Goal: Task Accomplishment & Management: Complete application form

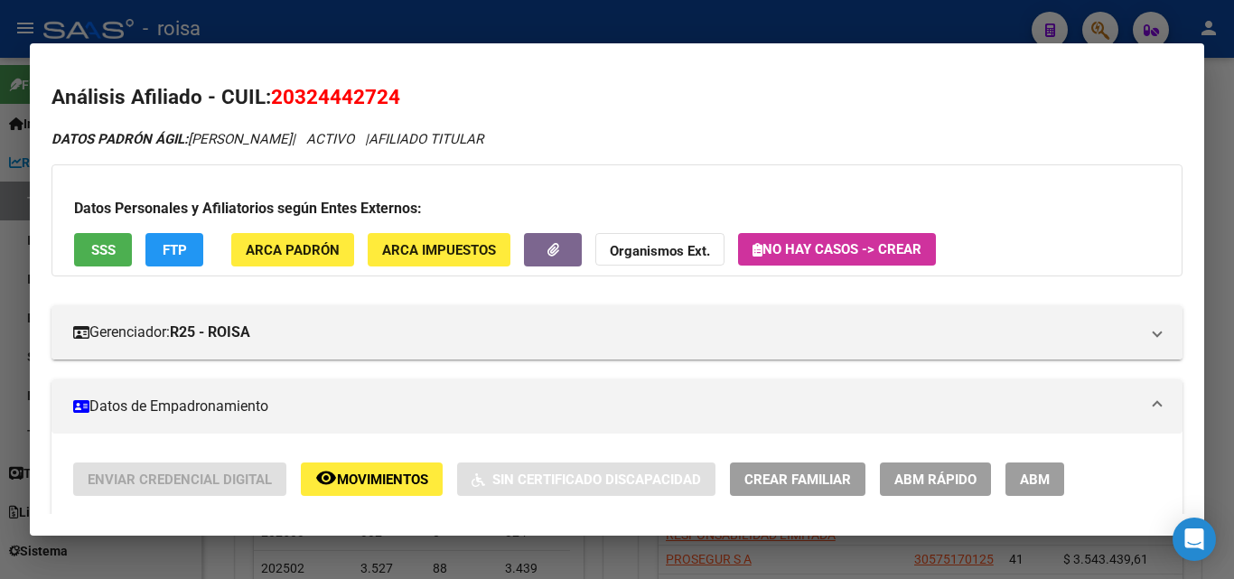
scroll to position [1635, 0]
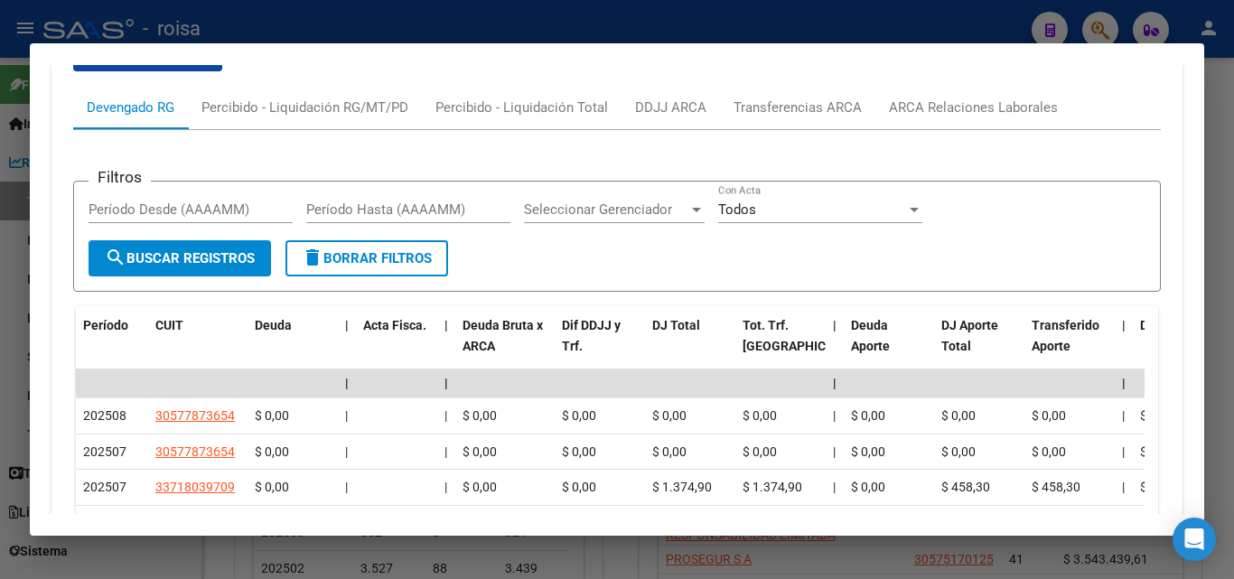
click at [268, 25] on div at bounding box center [617, 289] width 1234 height 579
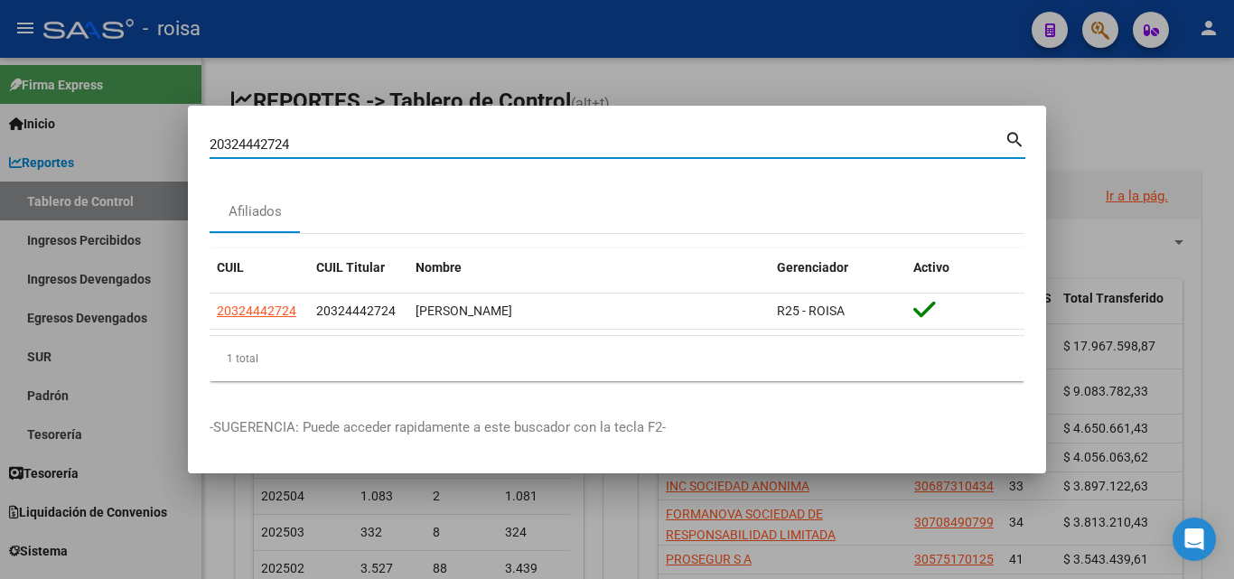
drag, startPoint x: 593, startPoint y: 137, endPoint x: 32, endPoint y: 103, distance: 562.8
click at [32, 103] on div "20324442724 Buscar (apellido, dni, cuil, [PERSON_NAME], cuit, obra social) sear…" at bounding box center [617, 289] width 1234 height 579
paste input "05136132"
type input "20305136132"
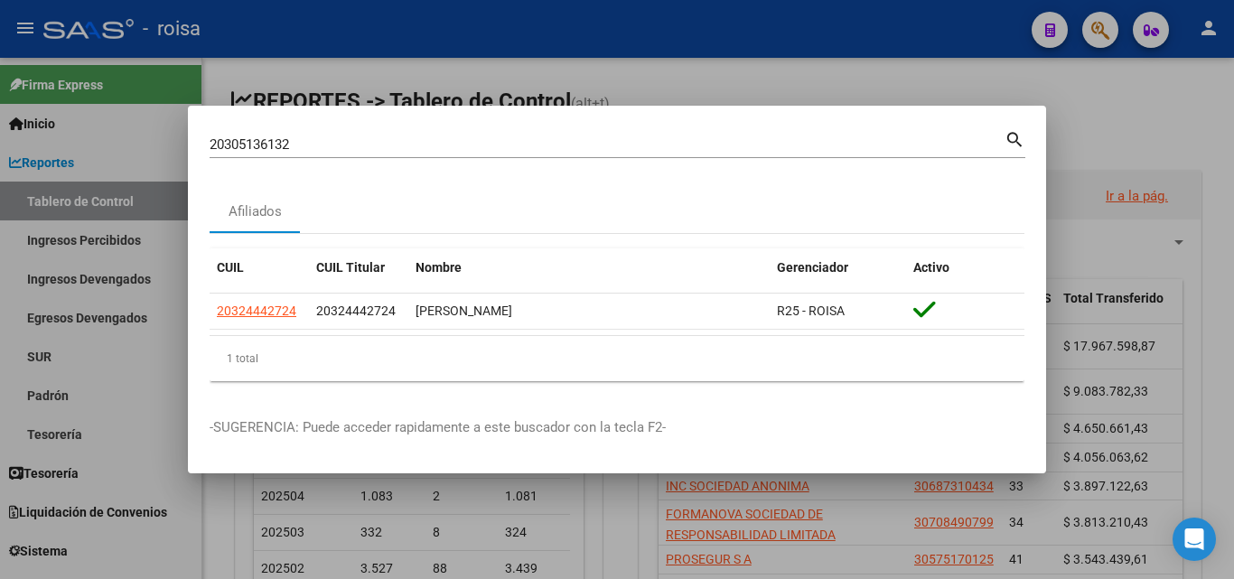
click at [1017, 136] on mat-icon "search" at bounding box center [1014, 138] width 21 height 22
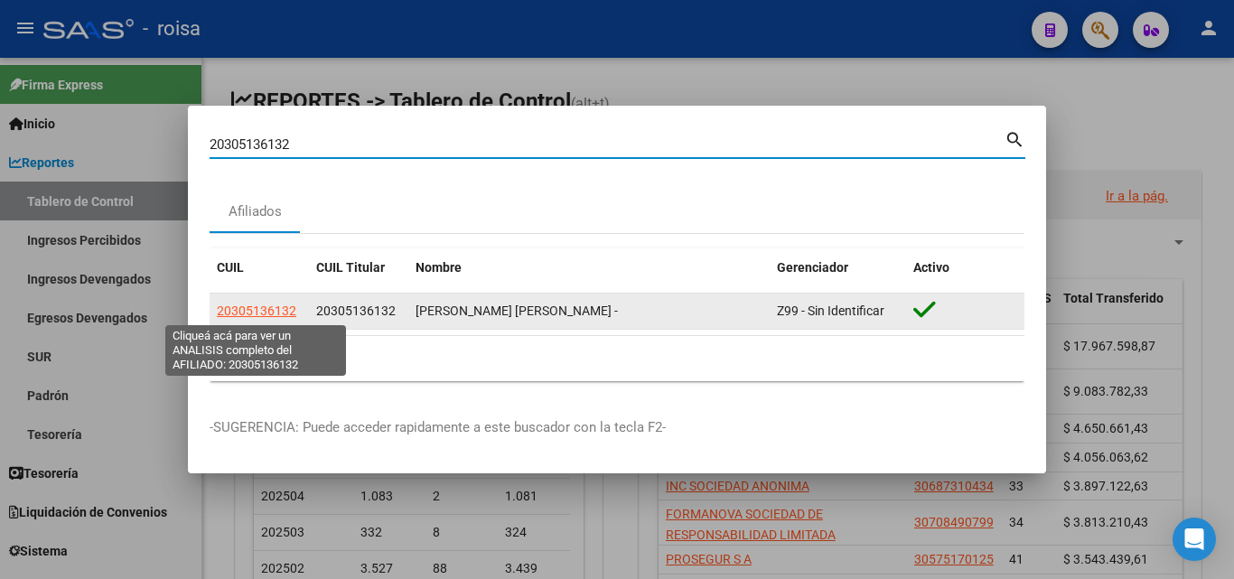
click at [243, 306] on span "20305136132" at bounding box center [256, 310] width 79 height 14
type textarea "20305136132"
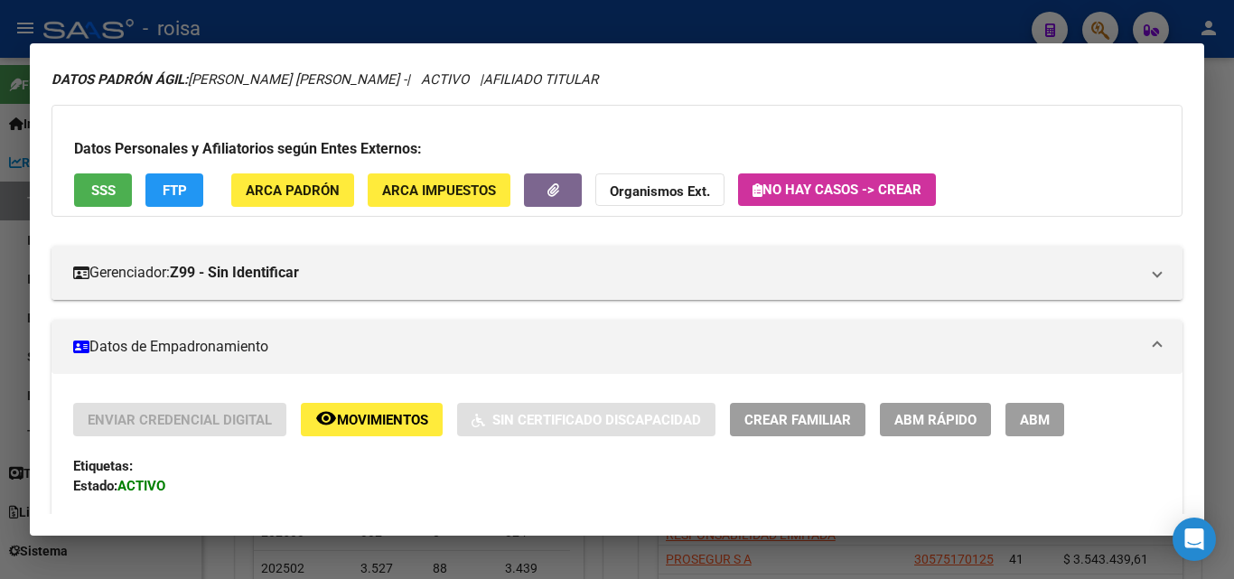
scroll to position [90, 0]
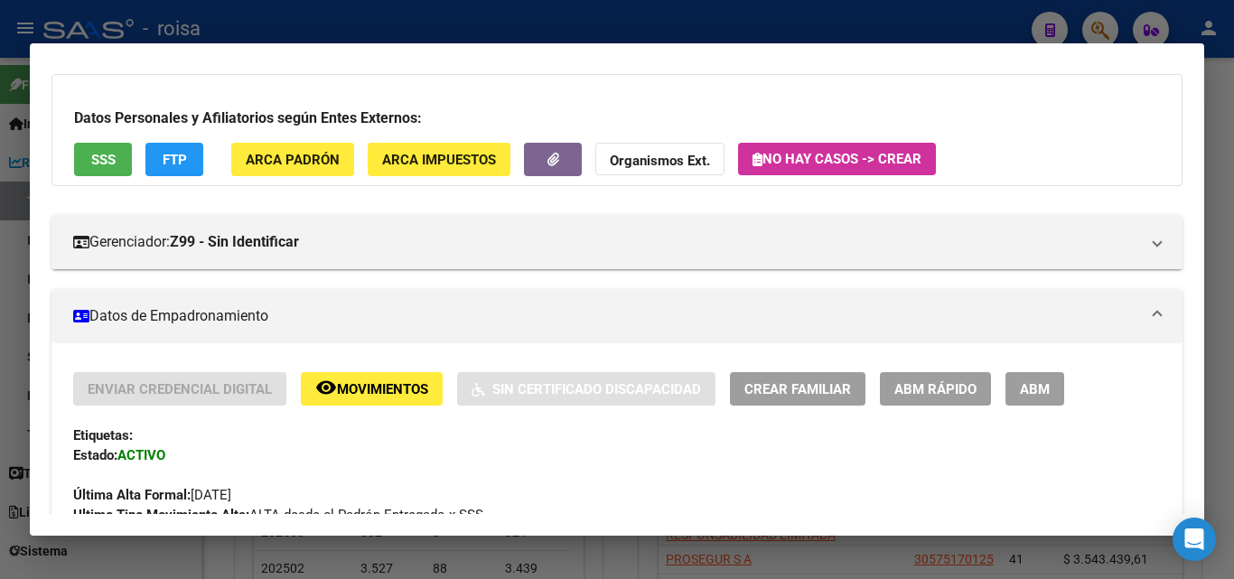
click at [952, 388] on span "ABM Rápido" at bounding box center [935, 389] width 82 height 16
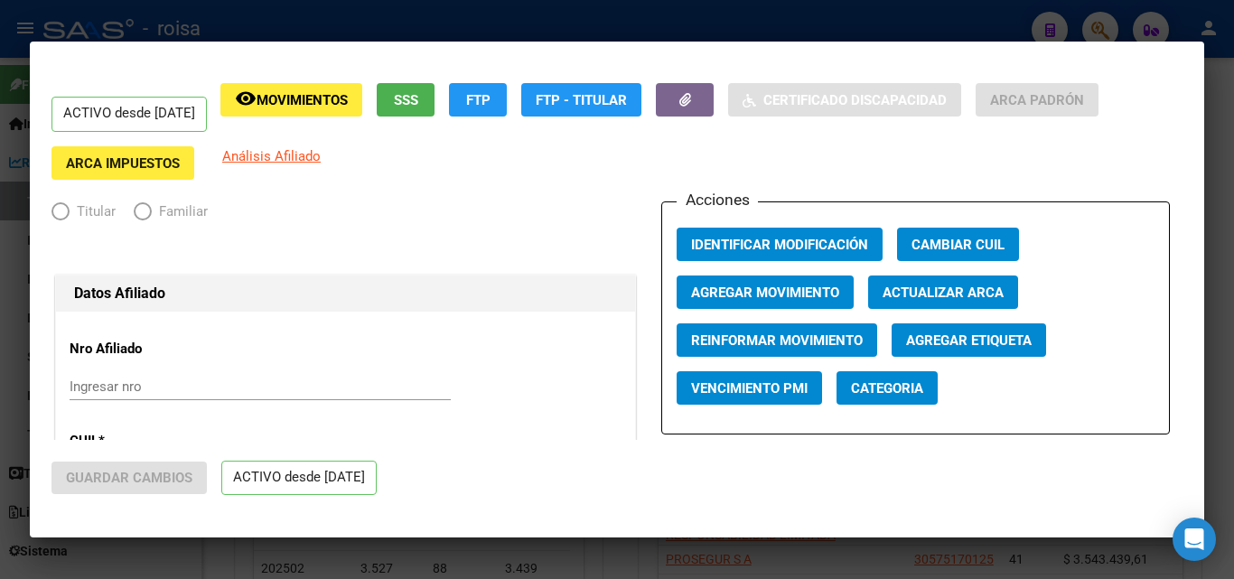
radio input "true"
type input "30-70092365-3"
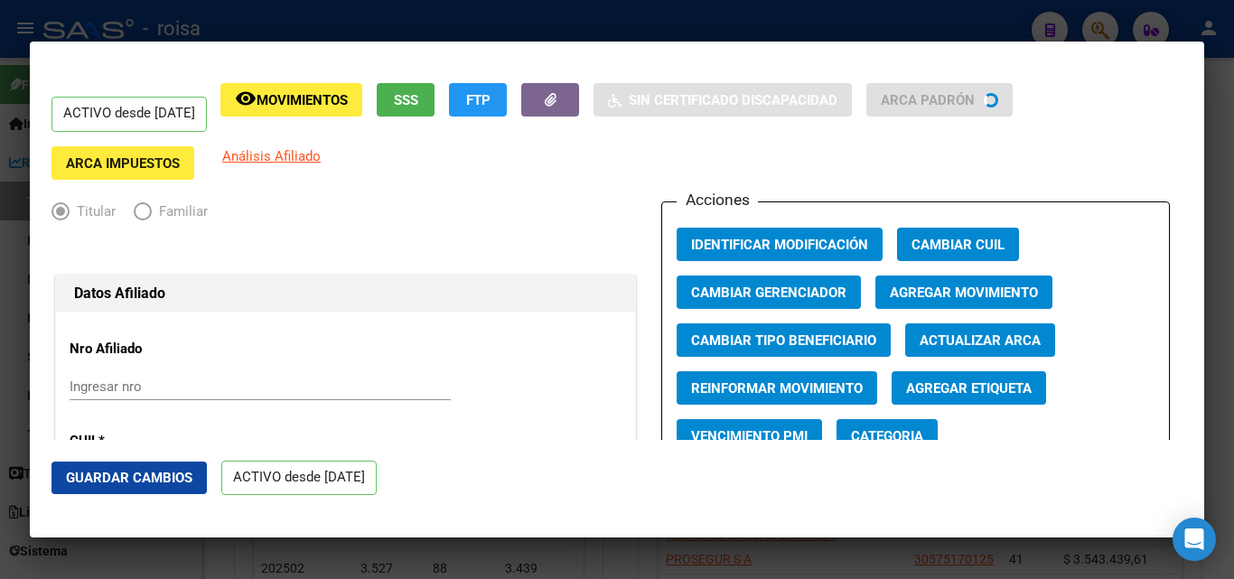
click at [943, 293] on span "Agregar Movimiento" at bounding box center [964, 292] width 148 height 16
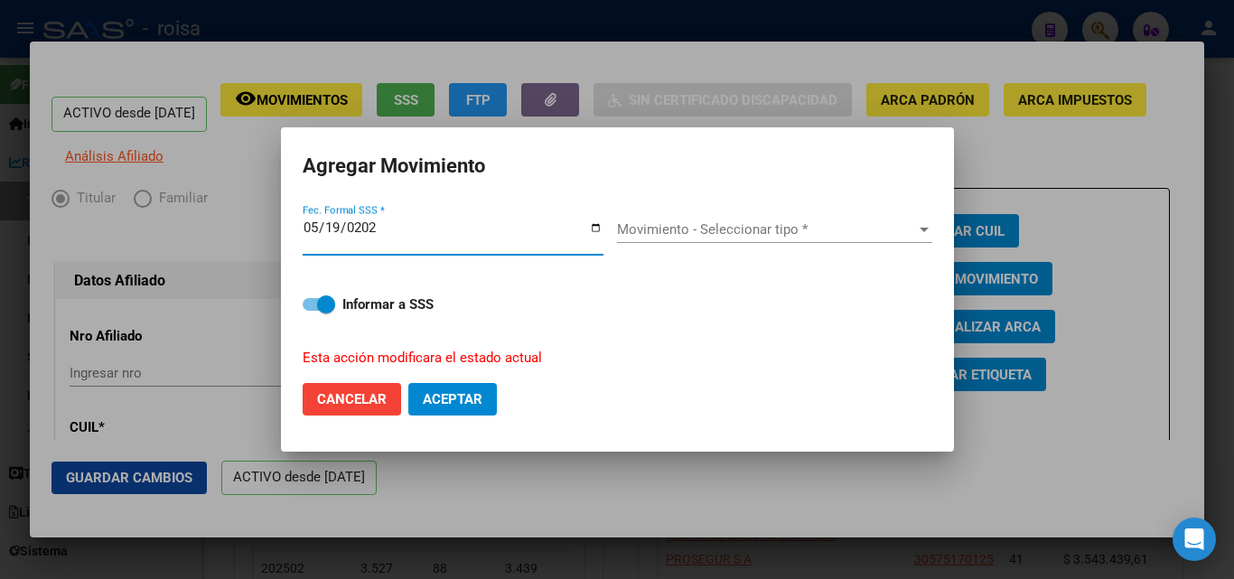
type input "[DATE]"
click at [656, 235] on span "Movimiento - Seleccionar tipo *" at bounding box center [766, 229] width 299 height 16
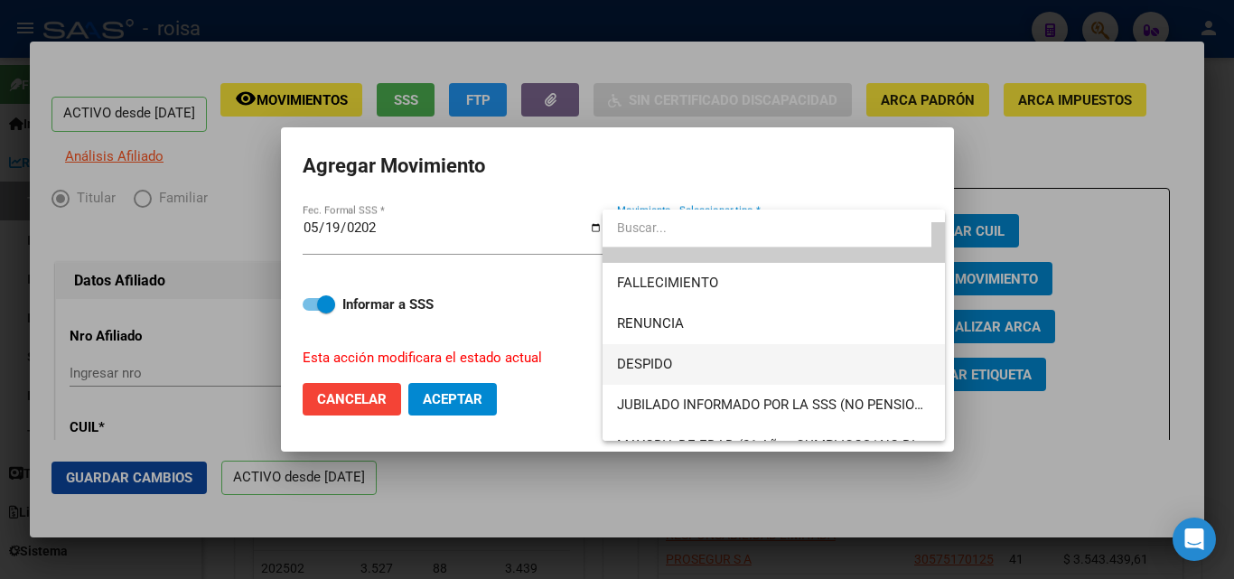
scroll to position [0, 0]
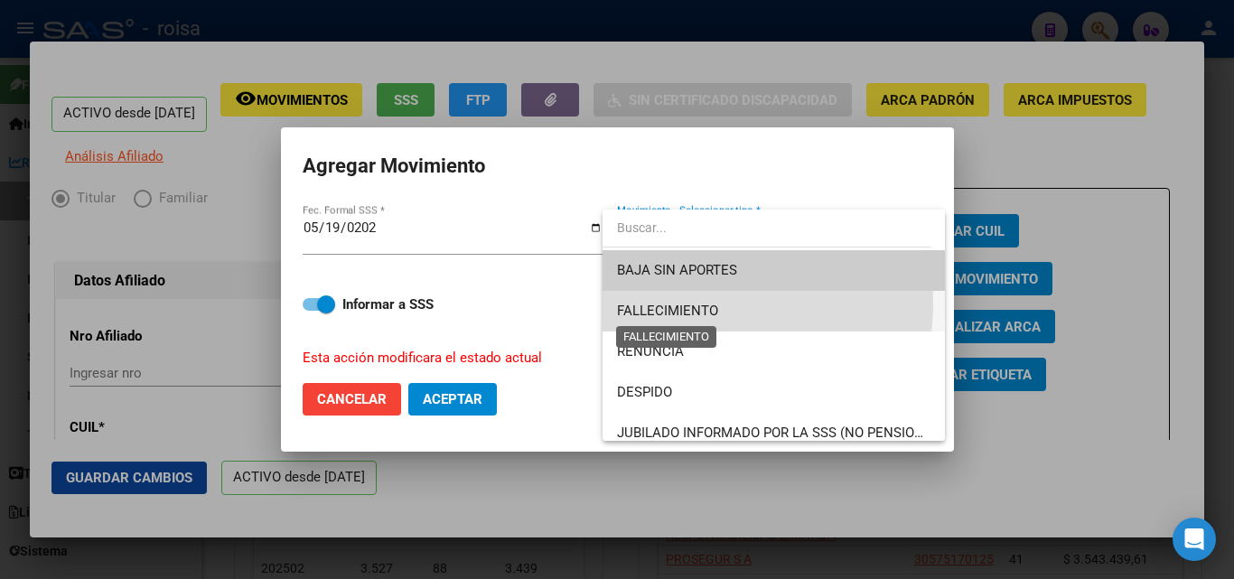
click at [712, 304] on span "FALLECIMIENTO" at bounding box center [667, 311] width 101 height 16
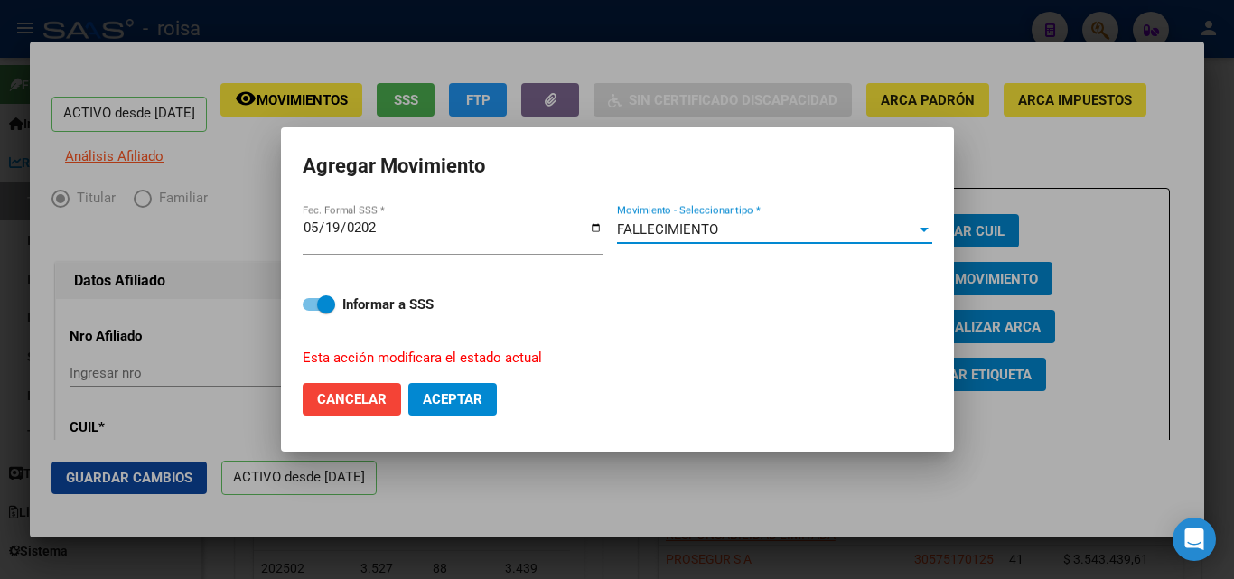
click at [469, 391] on span "Aceptar" at bounding box center [453, 399] width 60 height 16
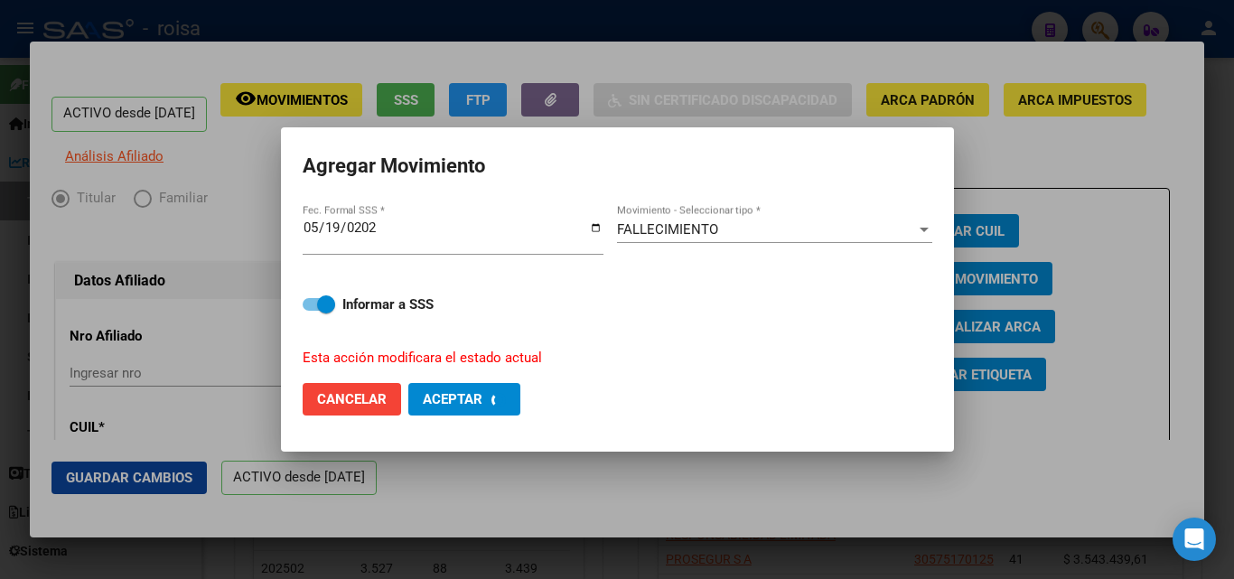
checkbox input "false"
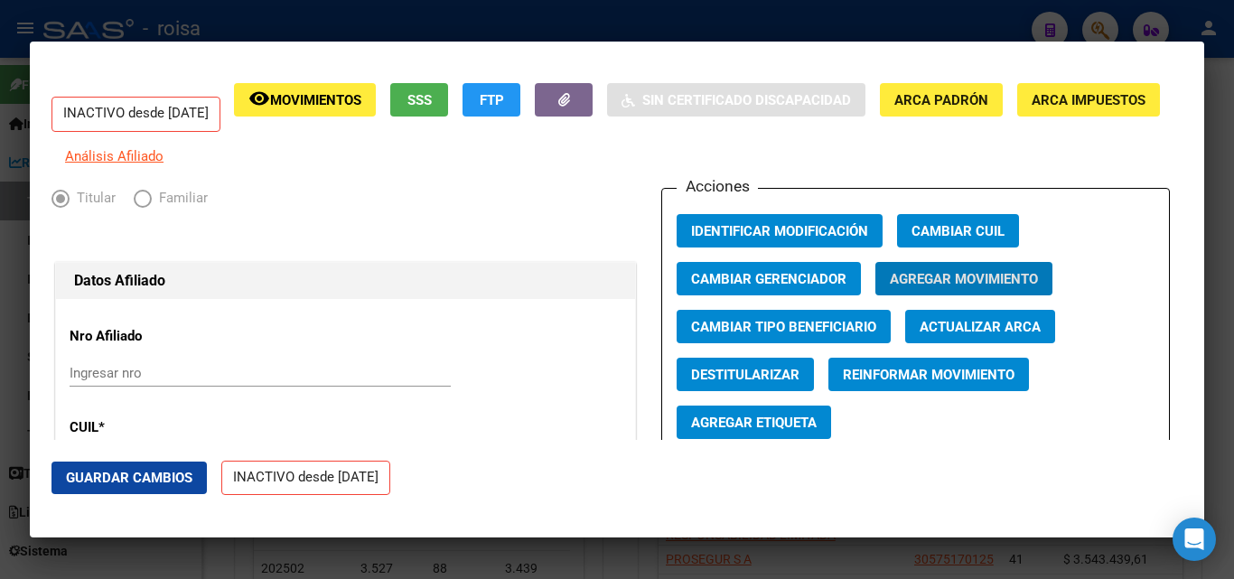
click at [283, 25] on div at bounding box center [617, 289] width 1234 height 579
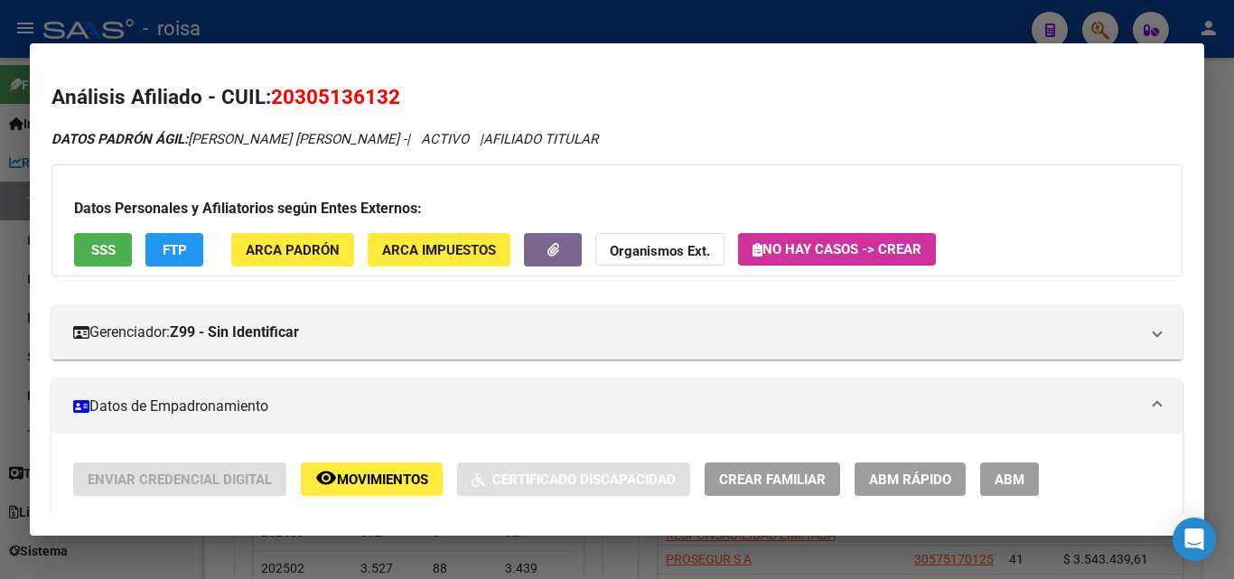
click at [536, 13] on div at bounding box center [617, 289] width 1234 height 579
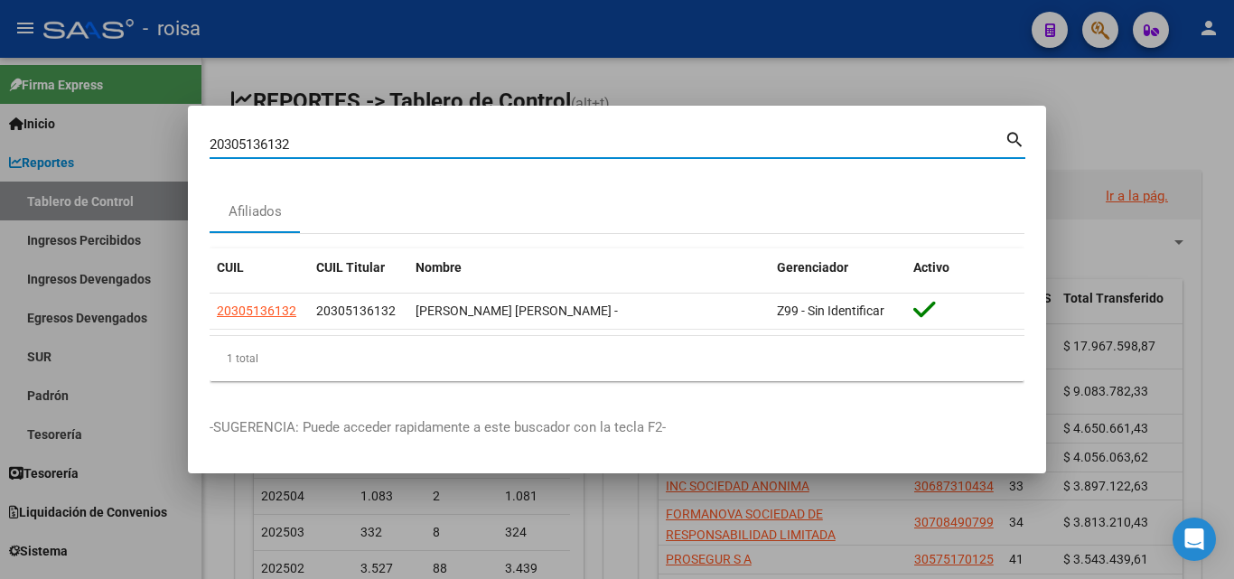
drag, startPoint x: 697, startPoint y: 157, endPoint x: 166, endPoint y: 161, distance: 531.0
click at [166, 161] on div "20305136132 Buscar (apellido, dni, cuil, nro traspaso, cuit, obra social) searc…" at bounding box center [617, 289] width 1234 height 579
paste input "943107131"
type input "20943107131"
click at [1011, 139] on mat-icon "search" at bounding box center [1014, 138] width 21 height 22
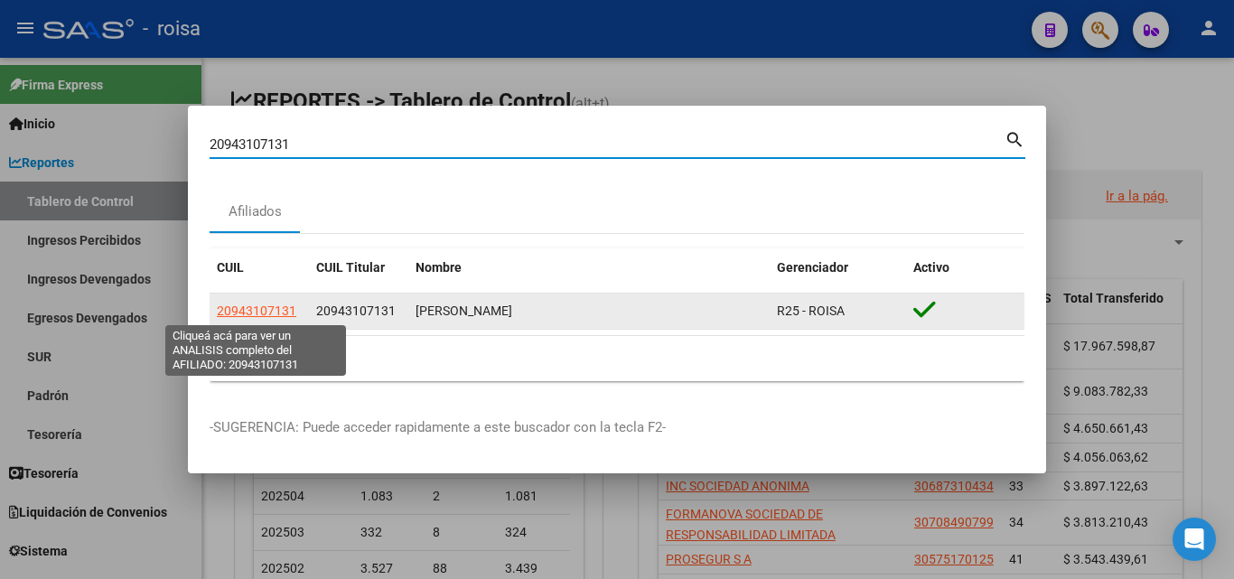
click at [263, 313] on span "20943107131" at bounding box center [256, 310] width 79 height 14
type textarea "20943107131"
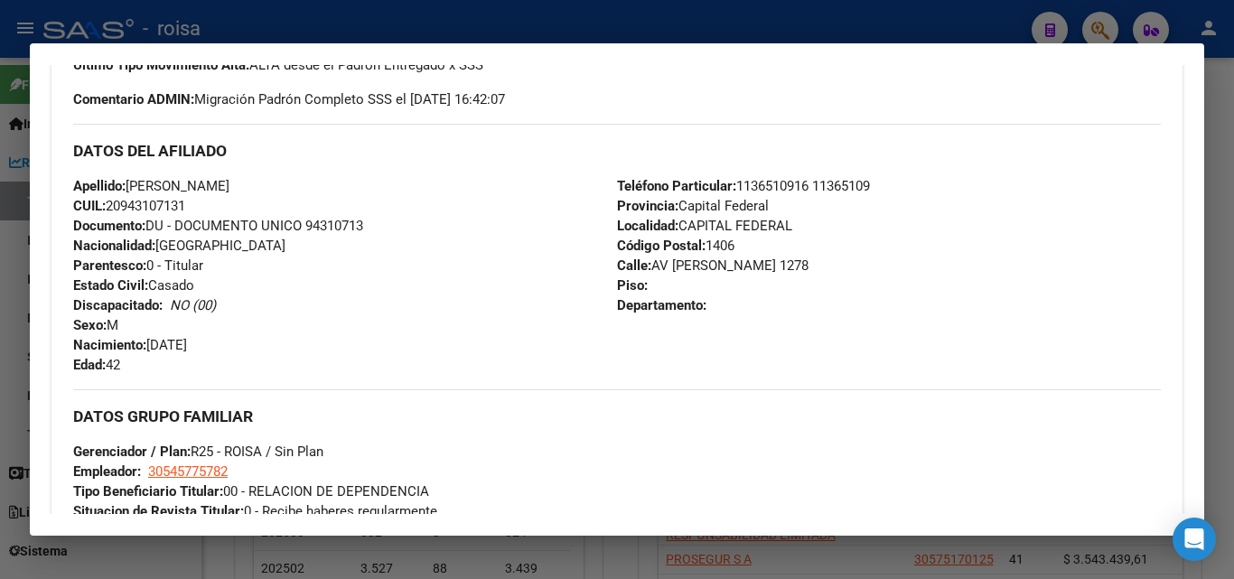
scroll to position [271, 0]
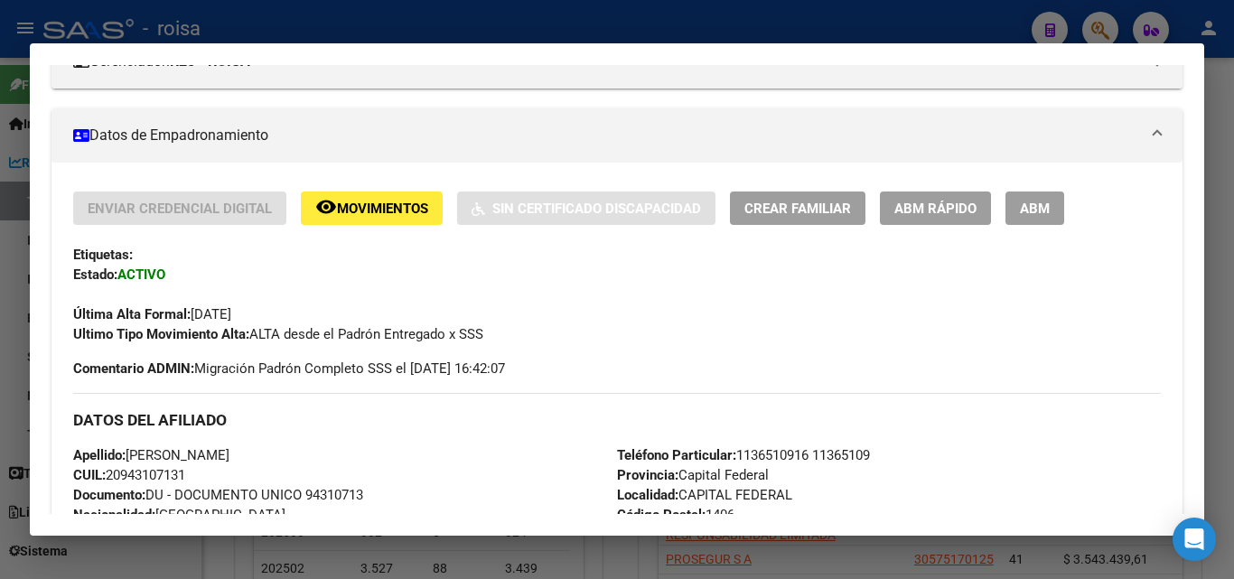
click at [946, 202] on span "ABM Rápido" at bounding box center [935, 208] width 82 height 16
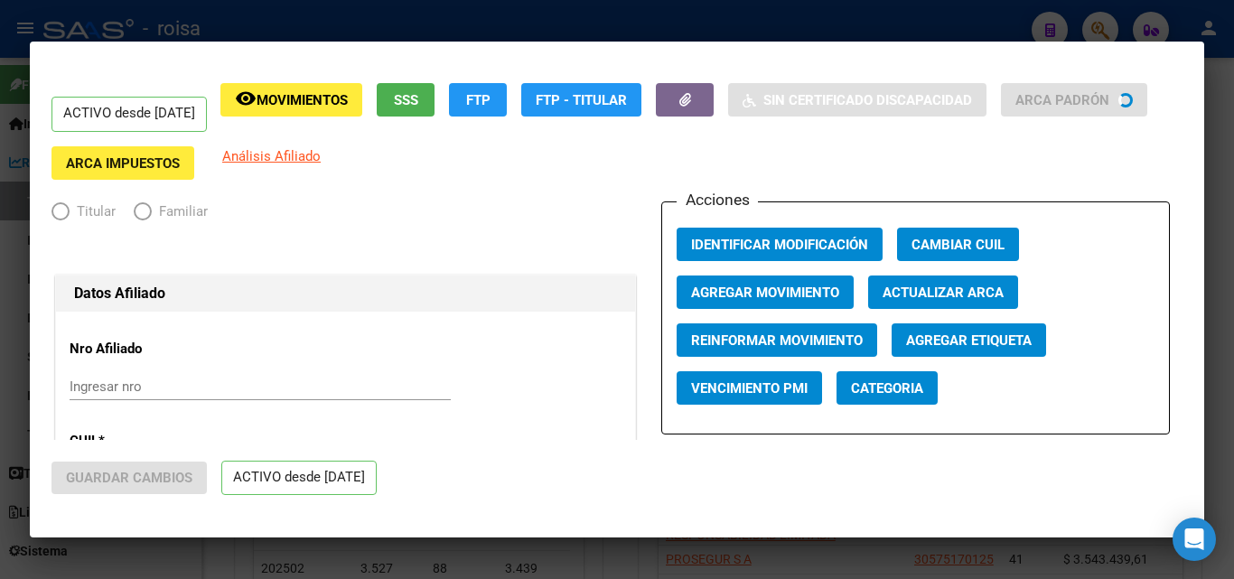
radio input "true"
type input "30-54577578-2"
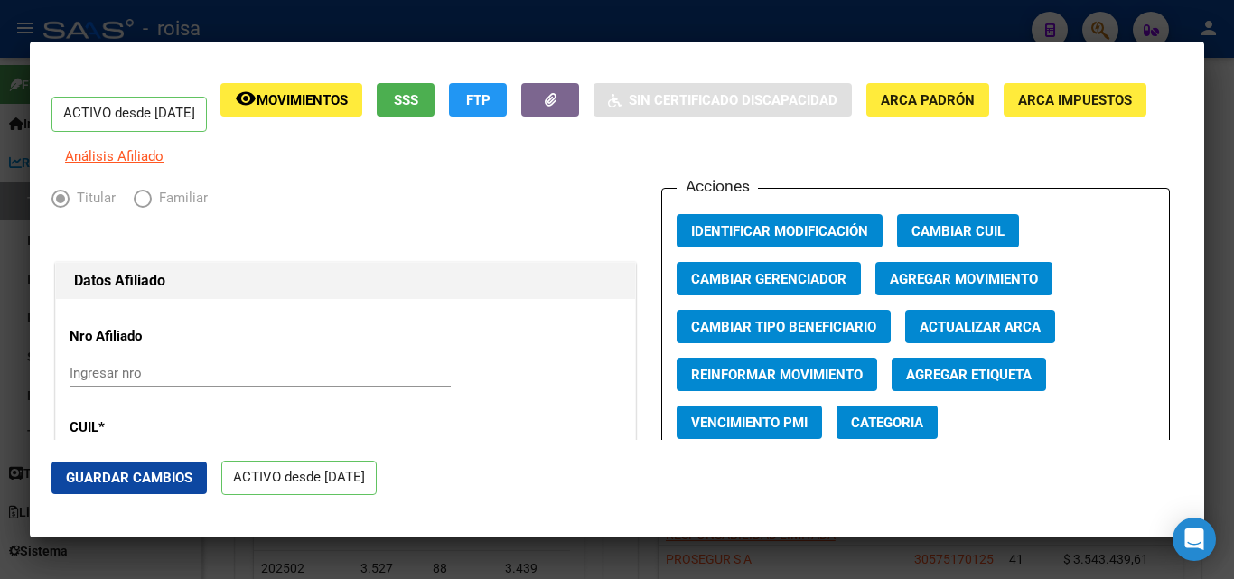
click at [946, 287] on span "Agregar Movimiento" at bounding box center [964, 279] width 148 height 16
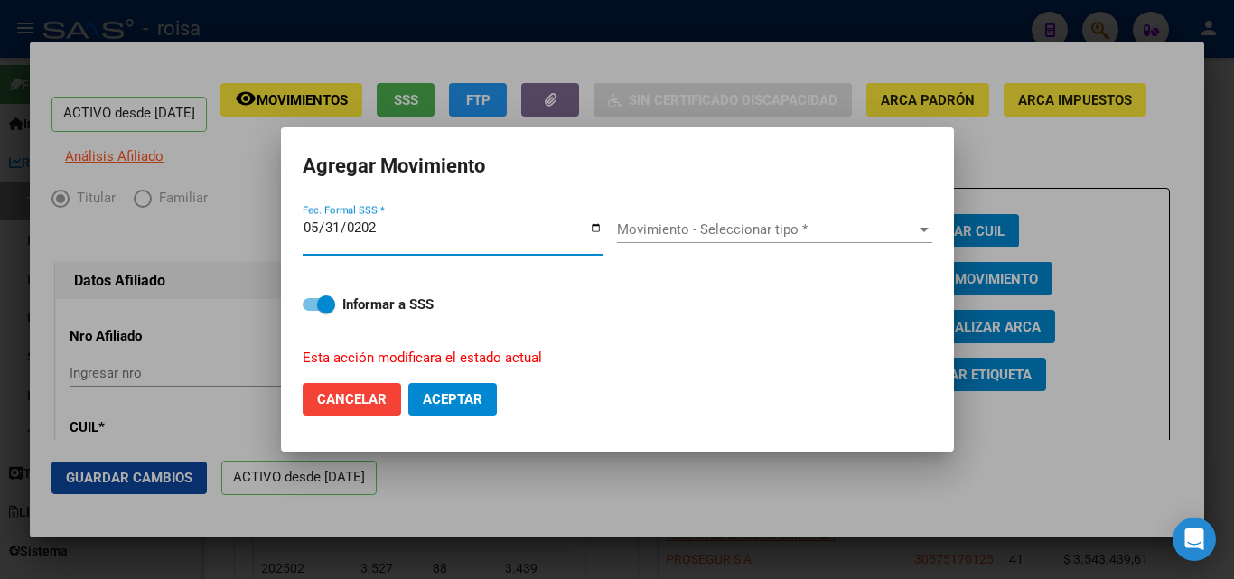
type input "[DATE]"
click at [676, 228] on span "Movimiento - Seleccionar tipo *" at bounding box center [766, 229] width 299 height 16
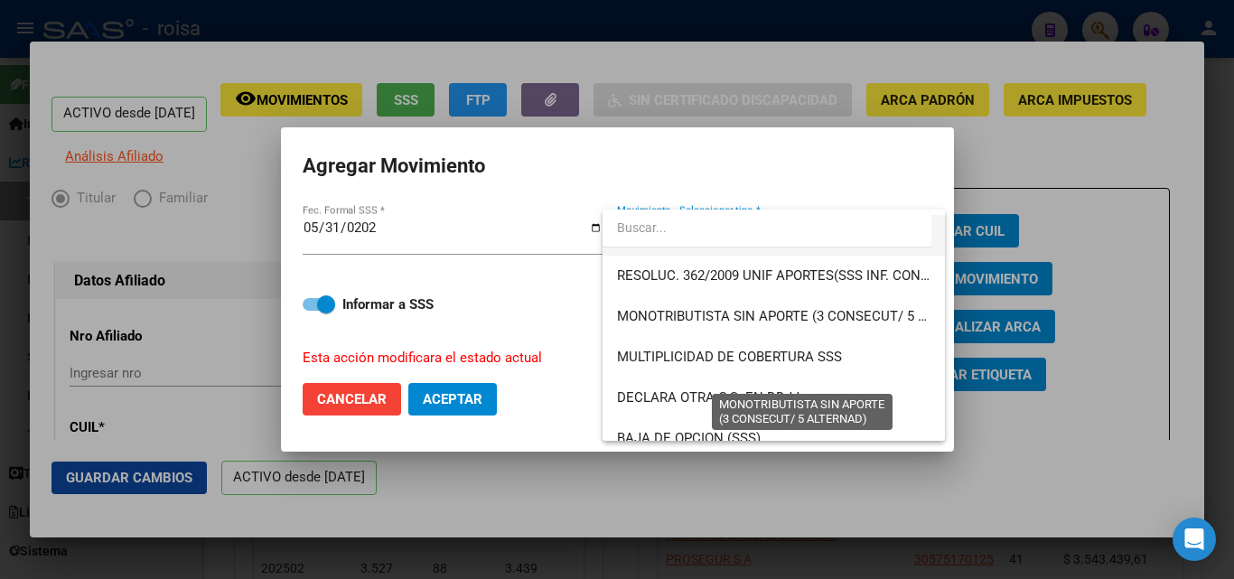
scroll to position [632, 0]
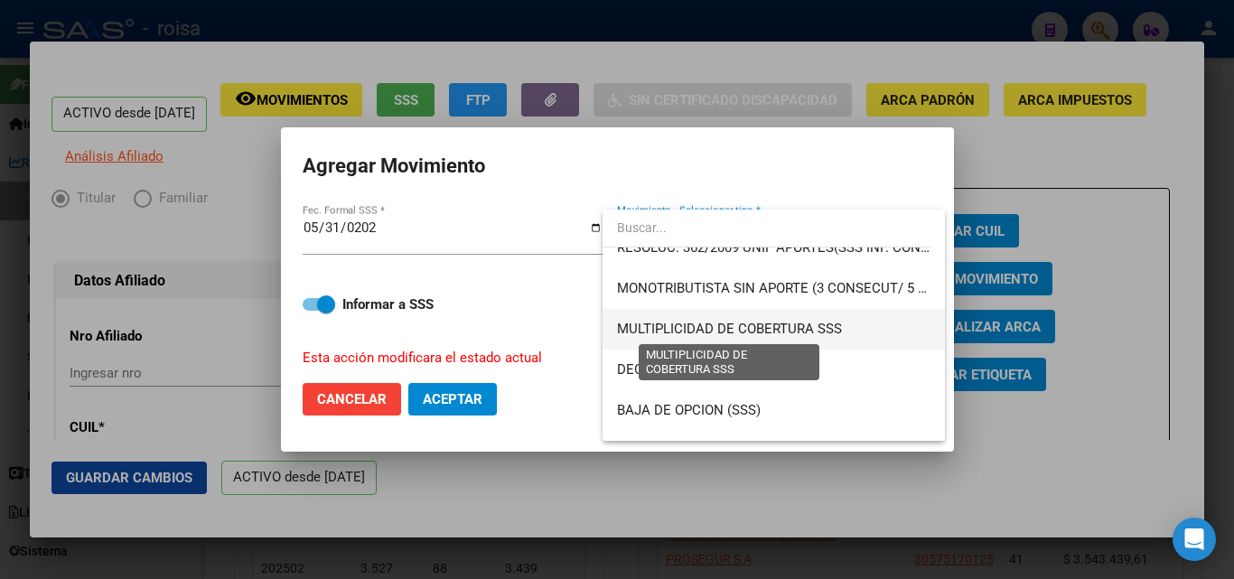
click at [766, 331] on span "MULTIPLICIDAD DE COBERTURA SSS" at bounding box center [729, 329] width 225 height 16
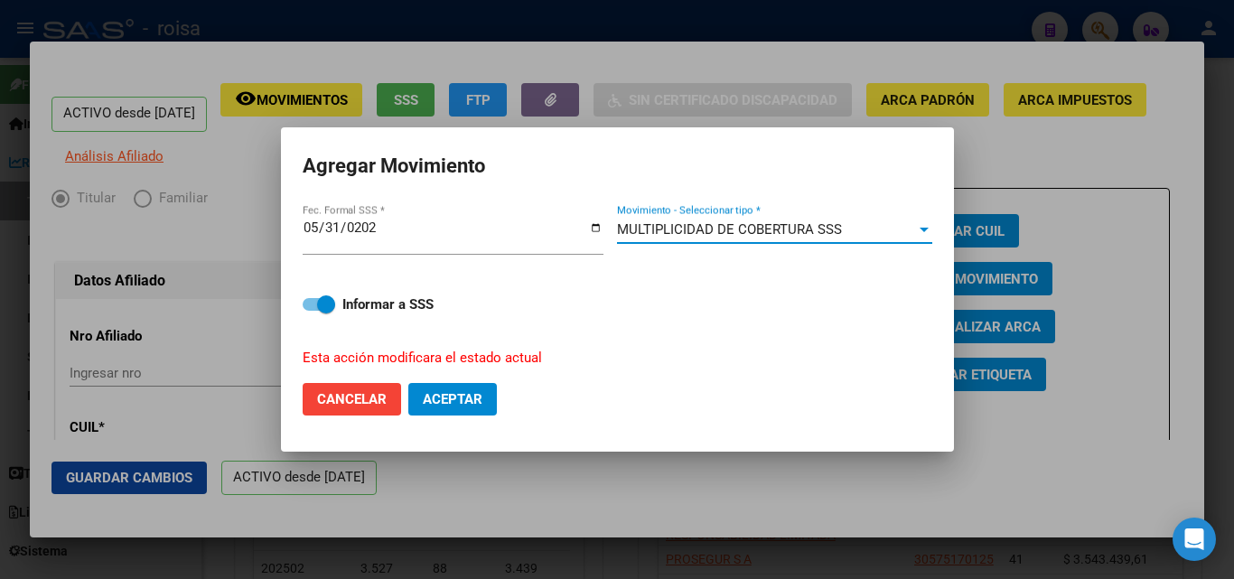
click at [415, 396] on button "Aceptar" at bounding box center [452, 399] width 89 height 33
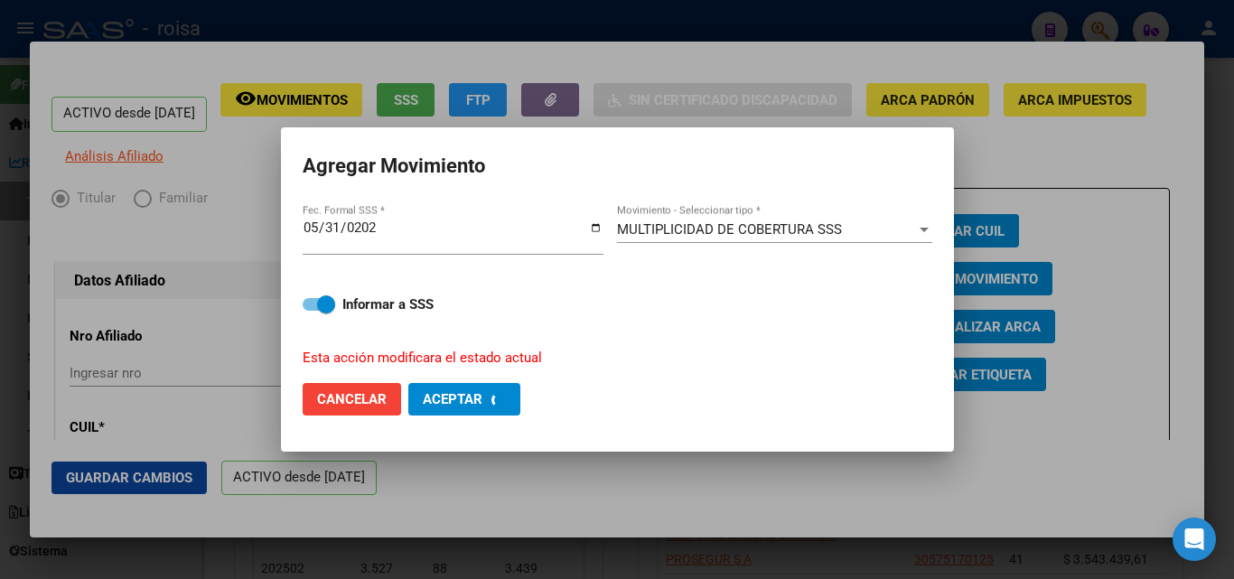
checkbox input "false"
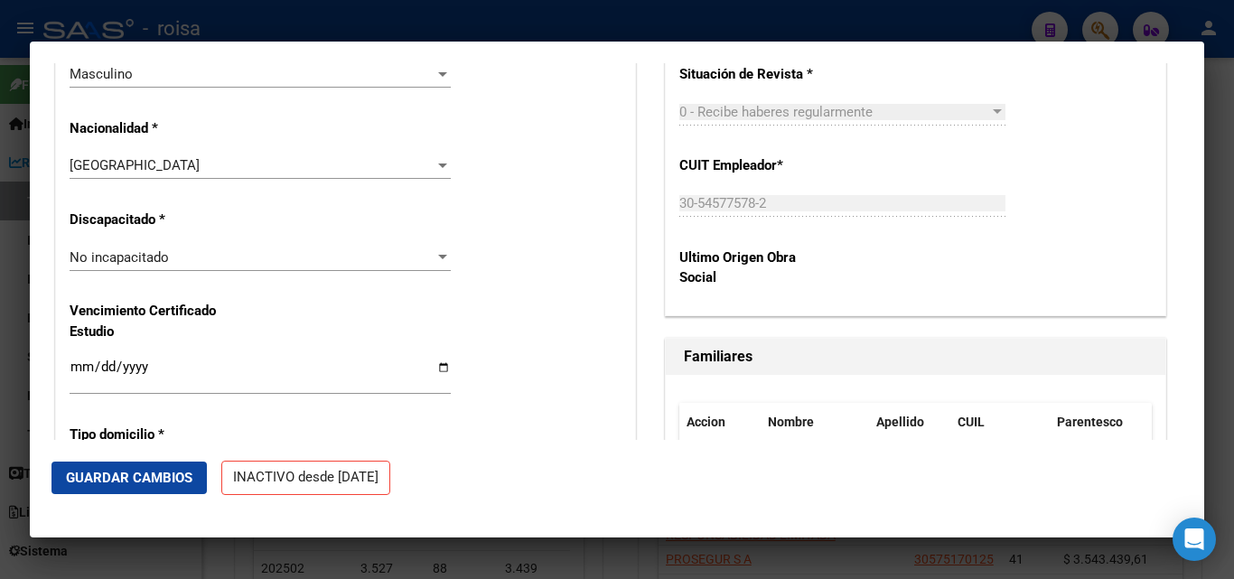
scroll to position [813, 0]
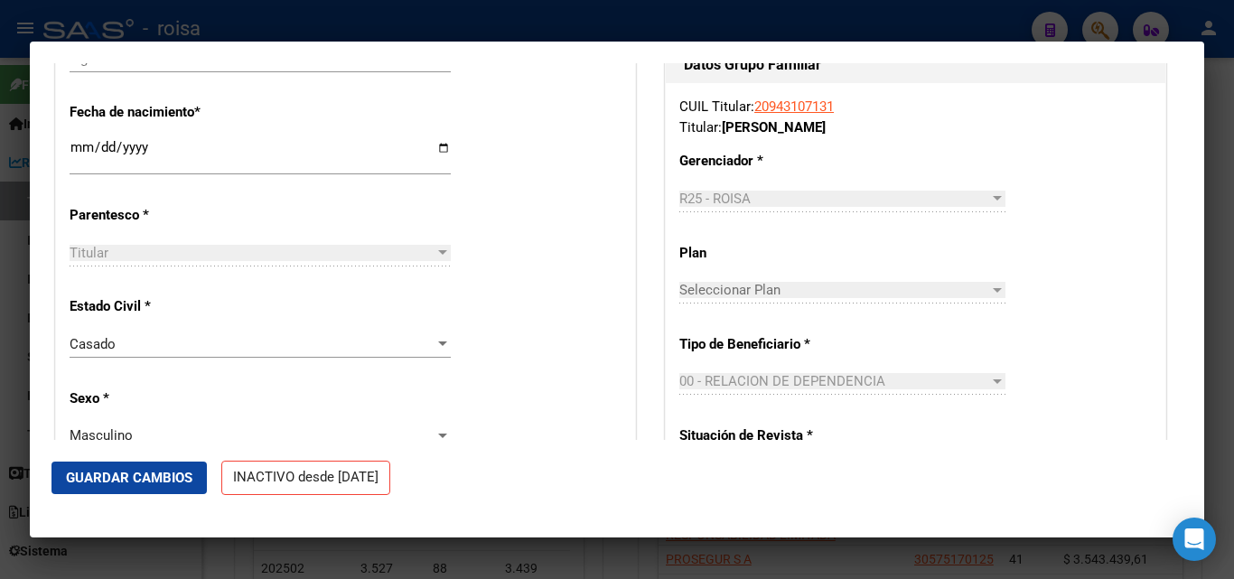
click at [327, 24] on div at bounding box center [617, 289] width 1234 height 579
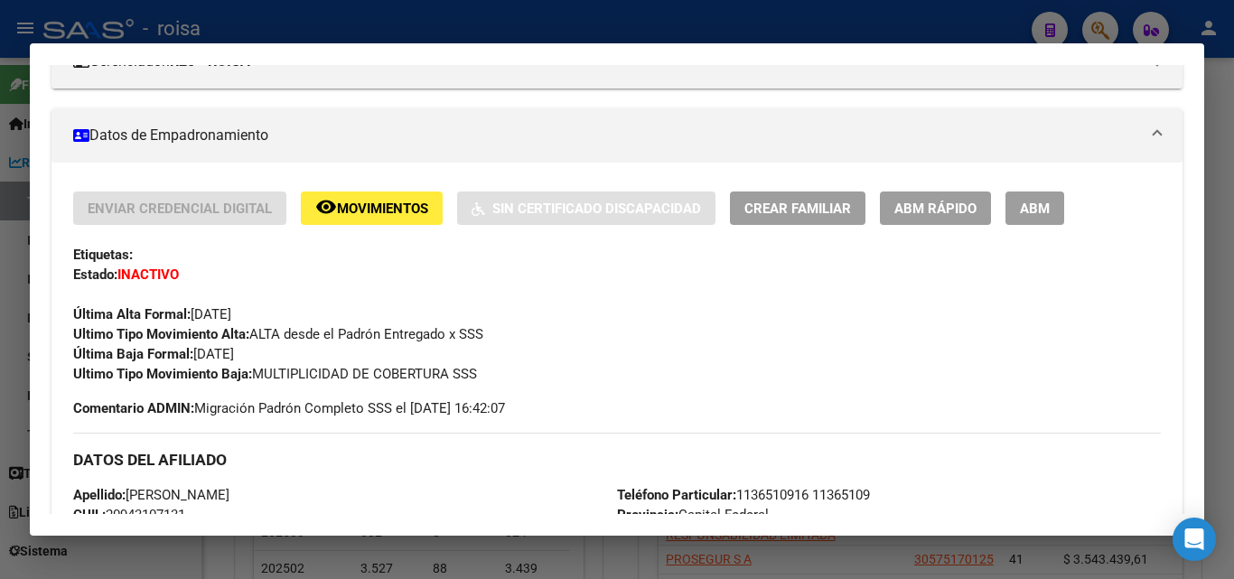
click at [1096, 25] on div at bounding box center [617, 289] width 1234 height 579
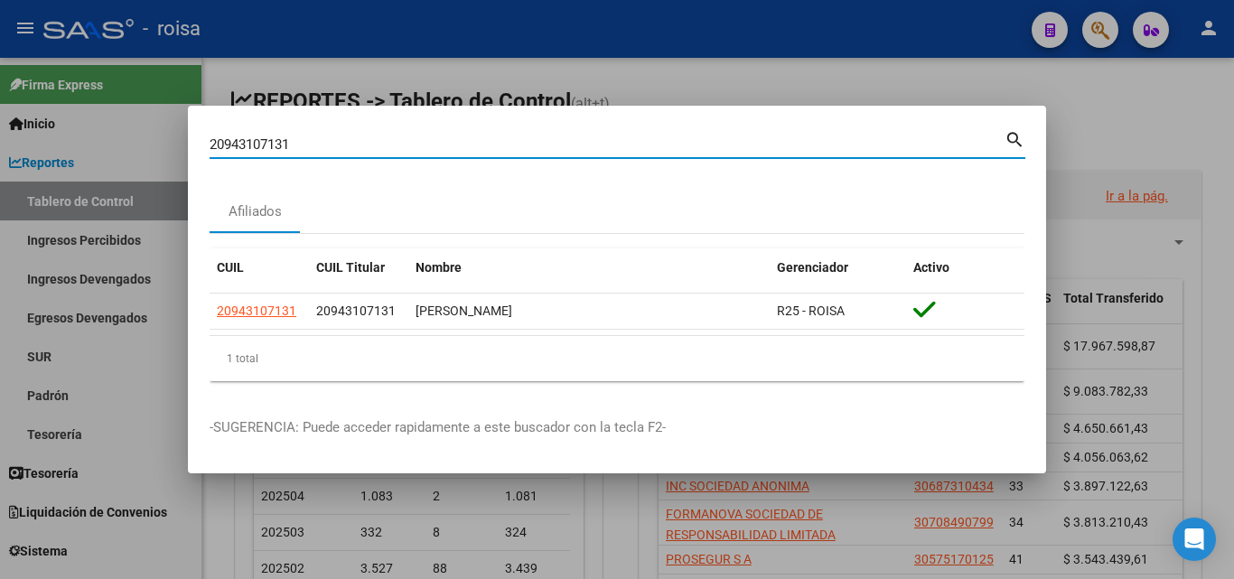
drag, startPoint x: 967, startPoint y: 144, endPoint x: 0, endPoint y: 172, distance: 967.6
click at [0, 172] on div "20943107131 Buscar (apellido, dni, cuil, nro traspaso, cuit, obra social) searc…" at bounding box center [617, 289] width 1234 height 579
click at [1019, 139] on mat-icon "search" at bounding box center [1014, 138] width 21 height 22
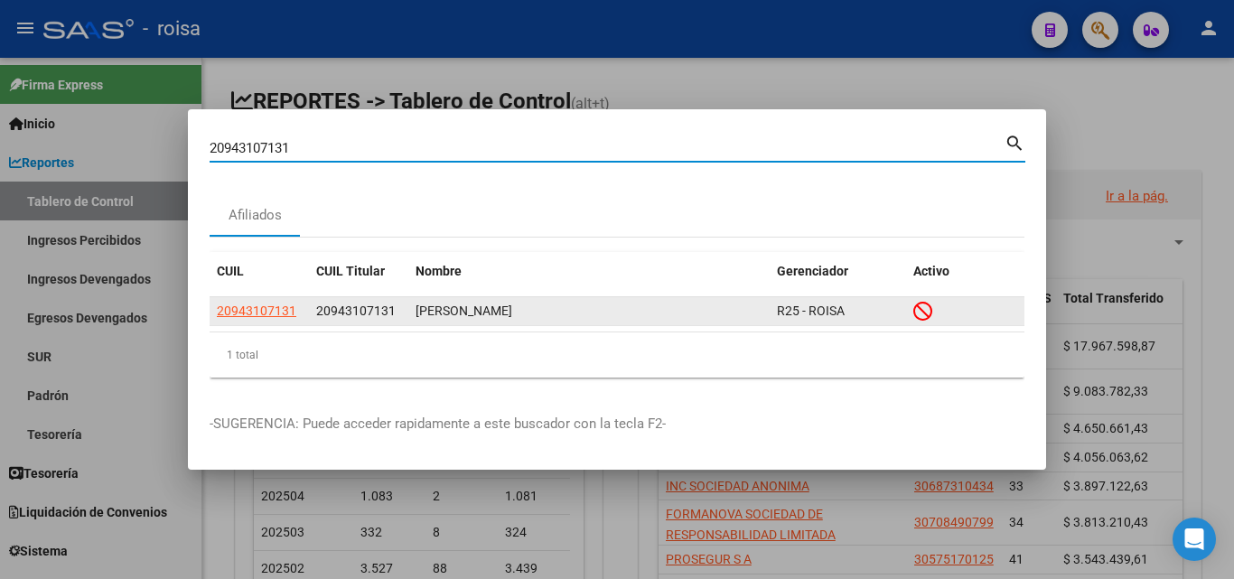
click at [277, 312] on span "20943107131" at bounding box center [256, 310] width 79 height 14
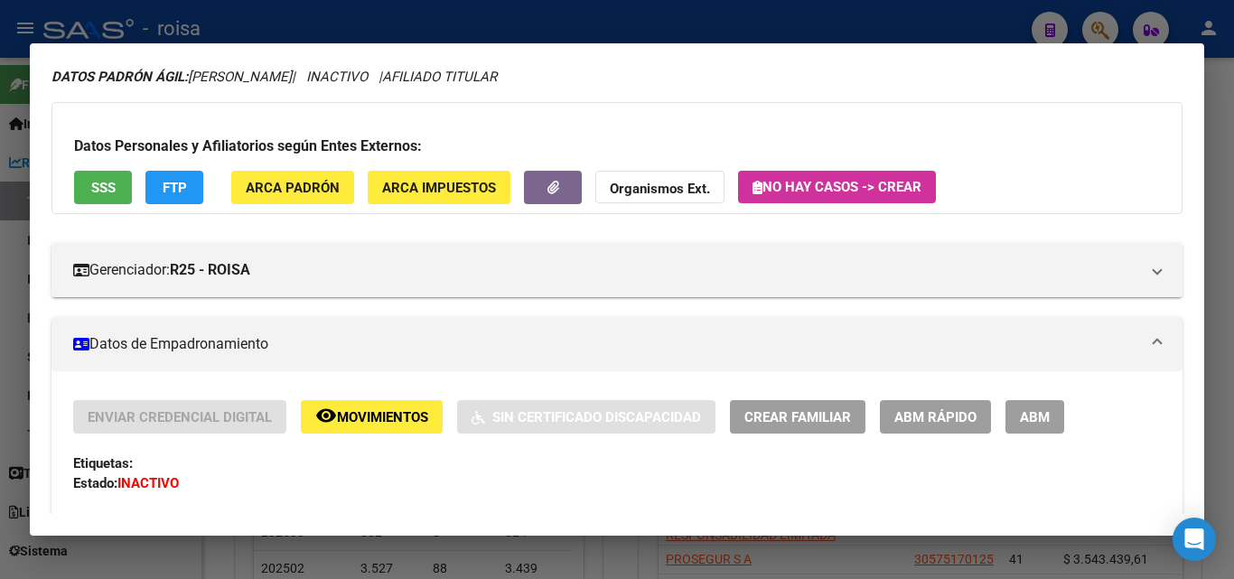
scroll to position [90, 0]
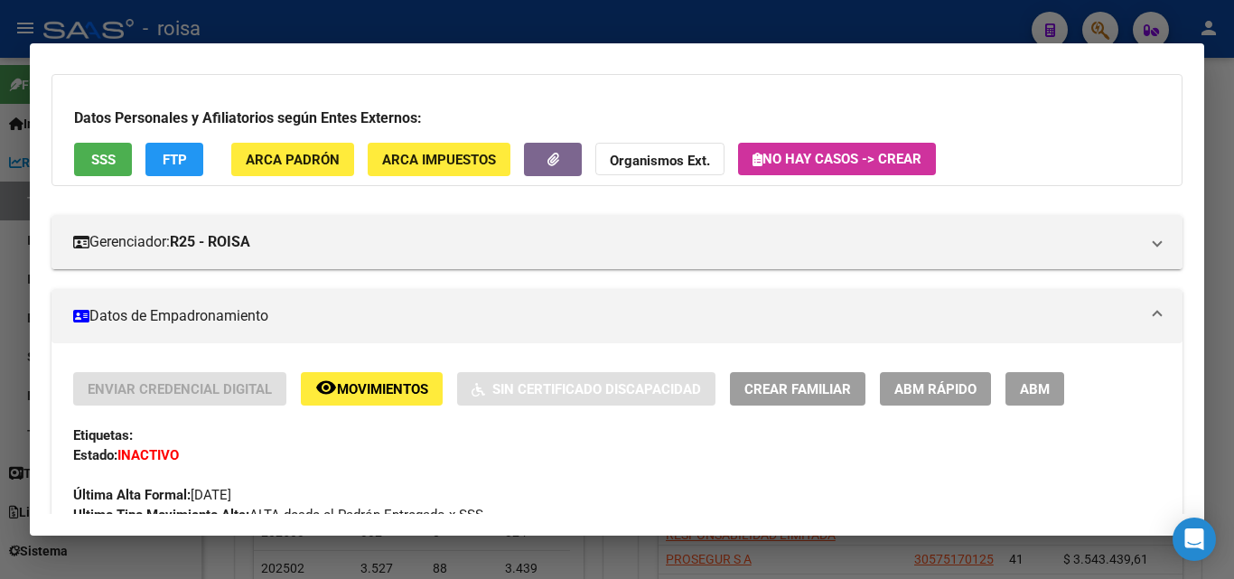
click at [954, 396] on span "ABM Rápido" at bounding box center [935, 389] width 82 height 16
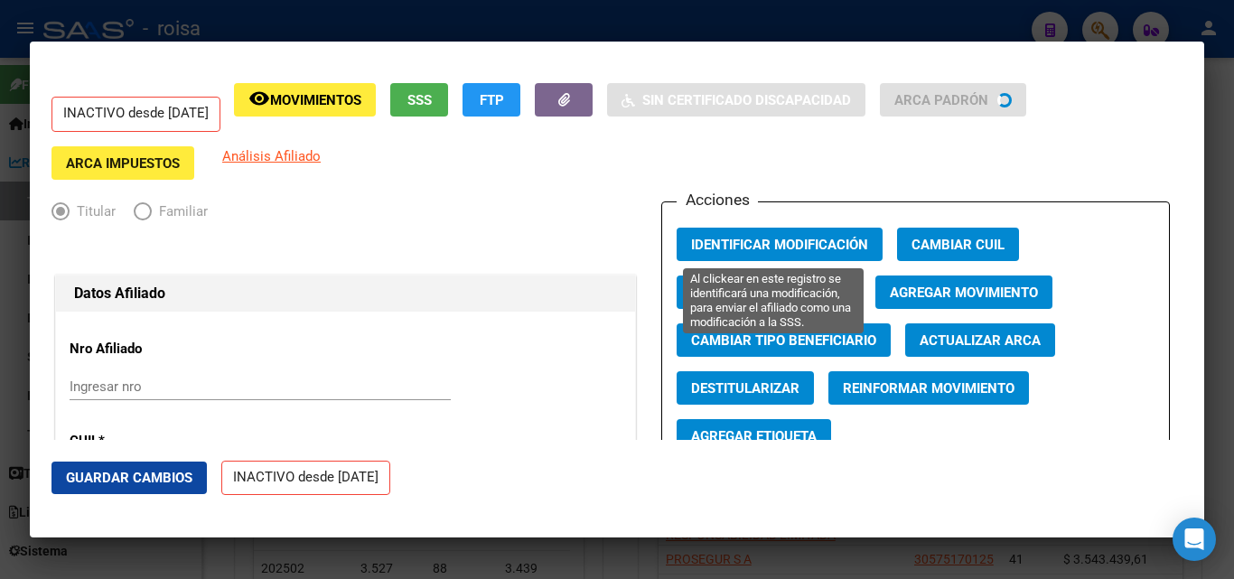
radio input "true"
type input "30-54577578-2"
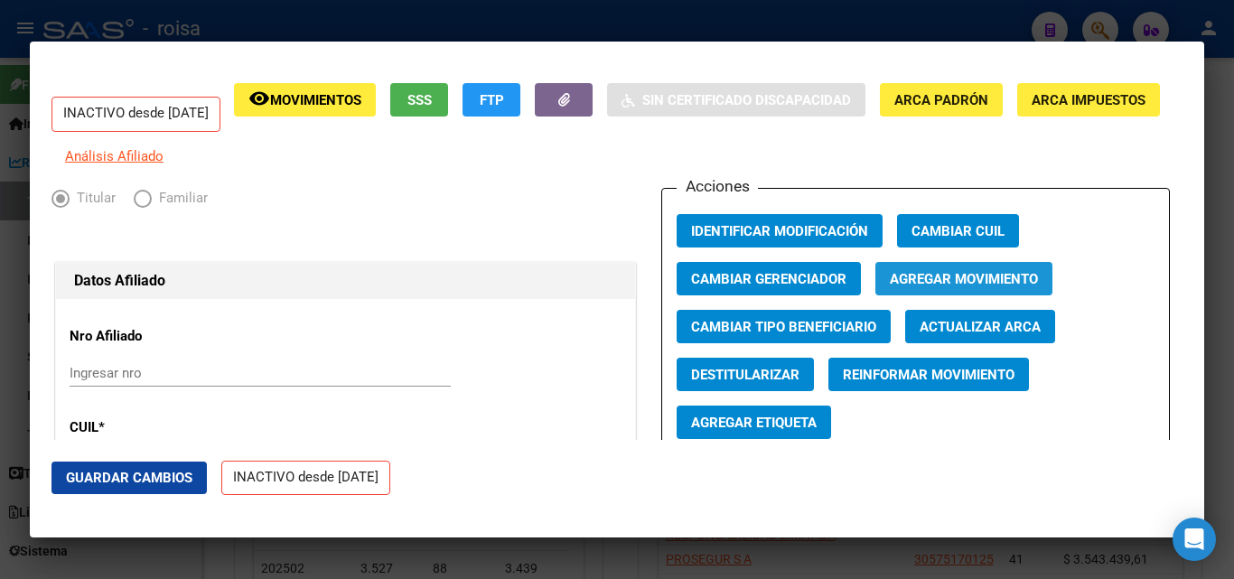
click at [921, 287] on span "Agregar Movimiento" at bounding box center [964, 279] width 148 height 16
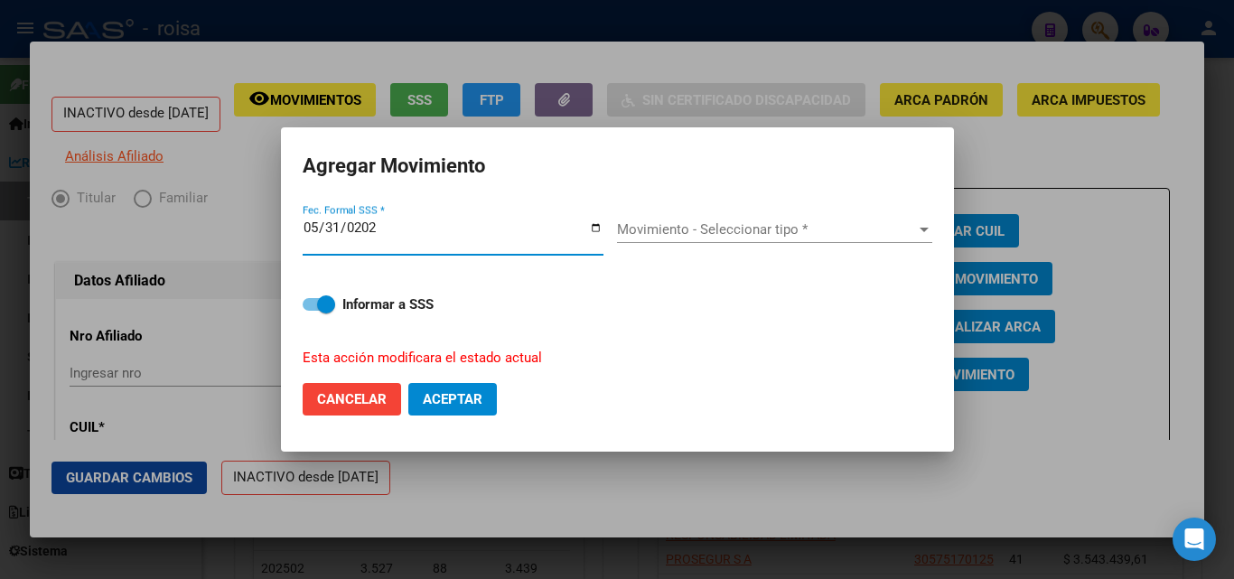
type input "[DATE]"
click at [754, 233] on span "Movimiento - Seleccionar tipo *" at bounding box center [766, 229] width 299 height 16
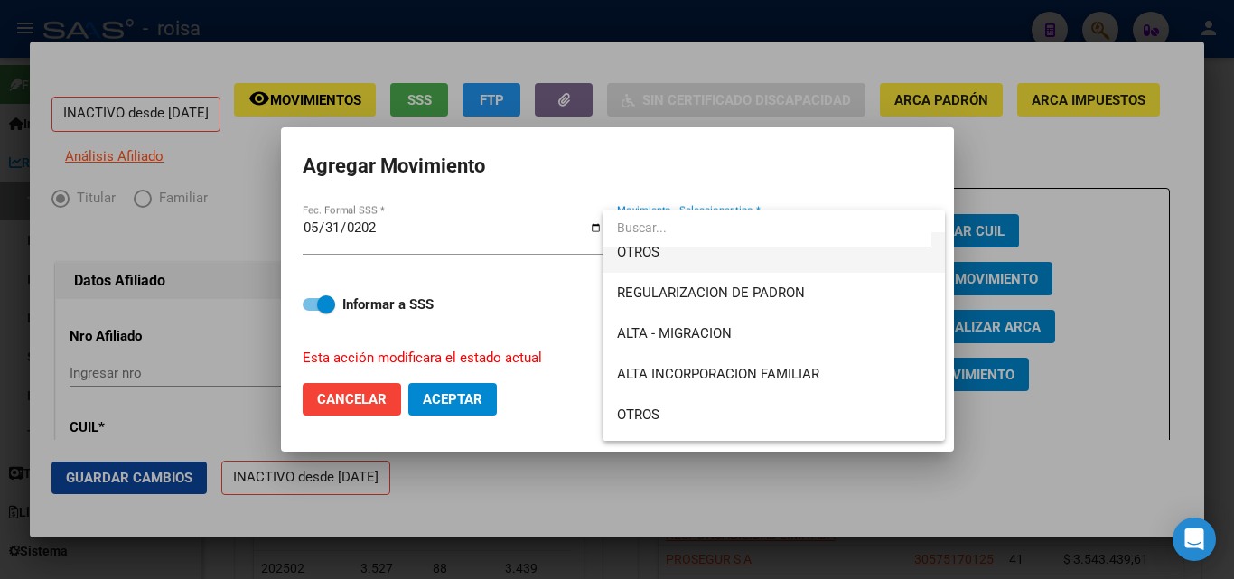
click at [668, 259] on span "OTROS" at bounding box center [773, 252] width 313 height 41
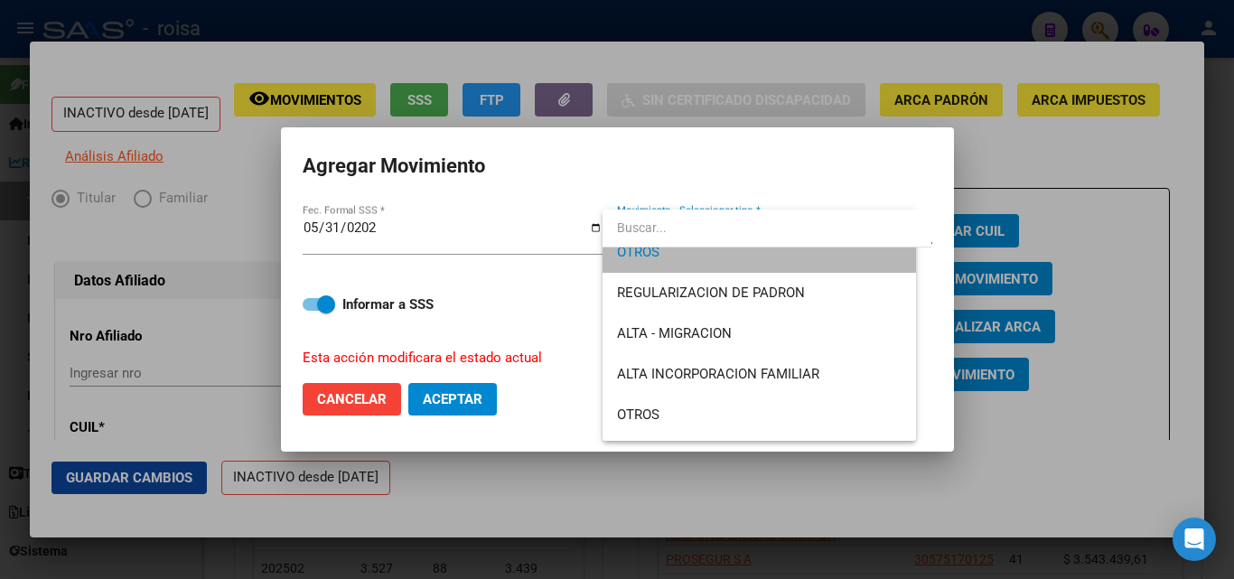
scroll to position [163, 0]
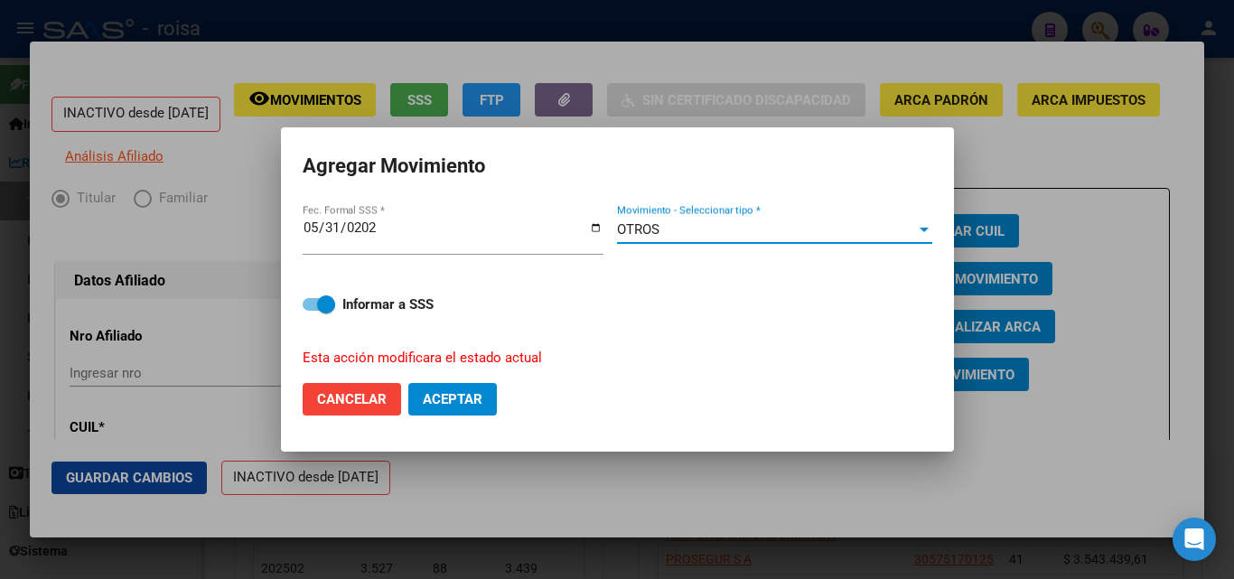
click at [446, 396] on span "Aceptar" at bounding box center [453, 399] width 60 height 16
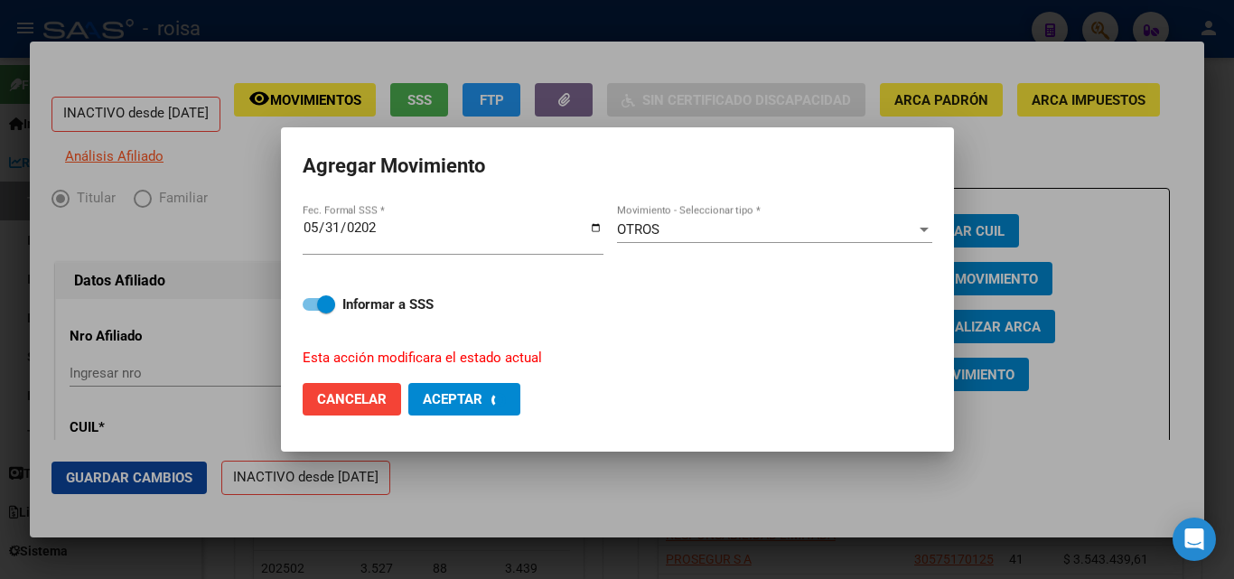
checkbox input "false"
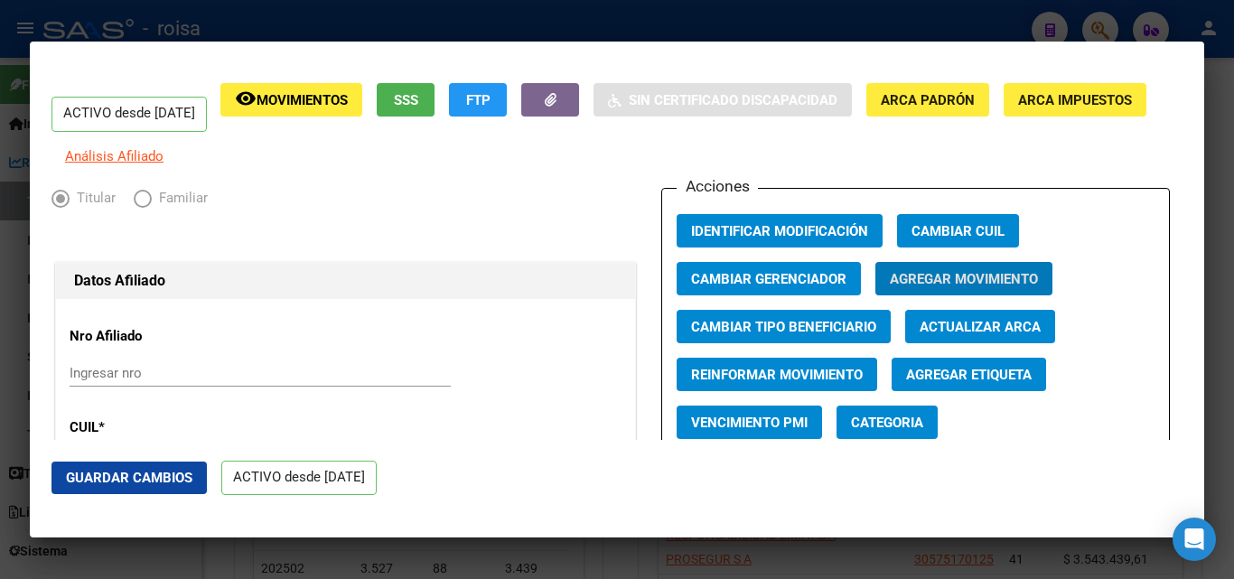
click at [385, 25] on div at bounding box center [617, 289] width 1234 height 579
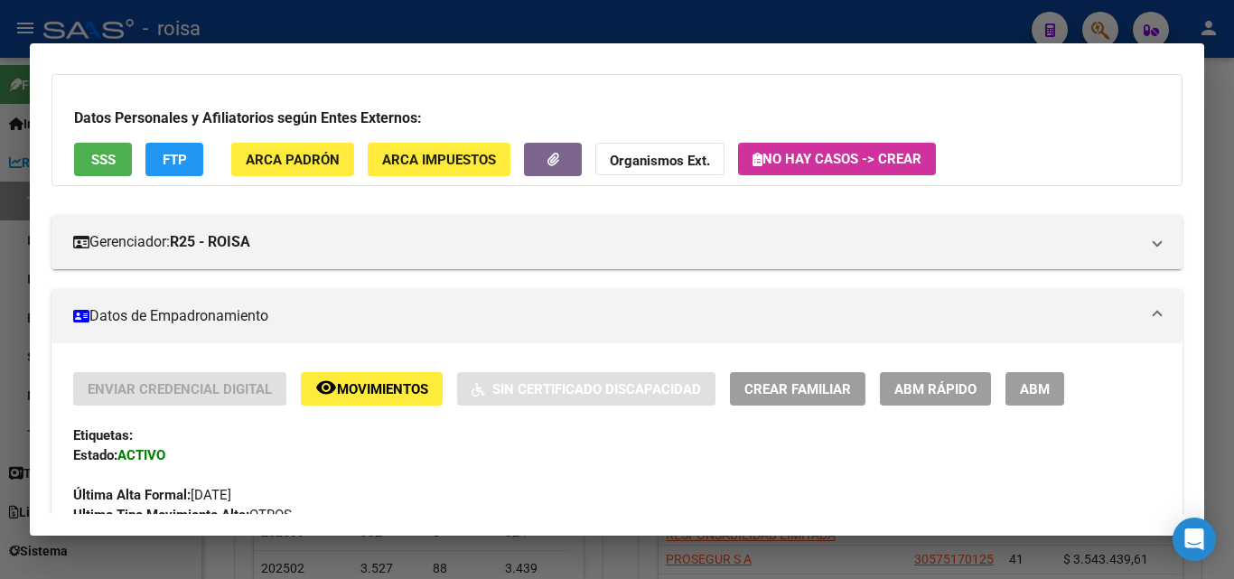
click at [442, 28] on div at bounding box center [617, 289] width 1234 height 579
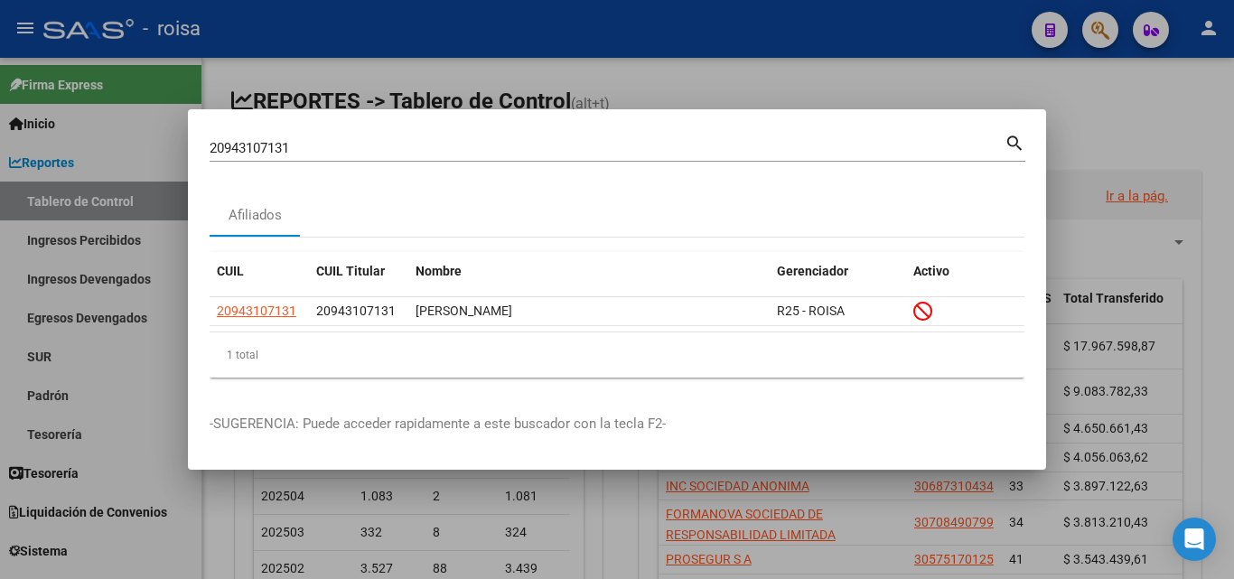
drag, startPoint x: 745, startPoint y: 151, endPoint x: 131, endPoint y: 166, distance: 614.3
click at [131, 166] on div "20943107131 Buscar (apellido, dni, cuil, nro traspaso, cuit, obra social) searc…" at bounding box center [617, 289] width 1234 height 579
paste input "7-56884980-4"
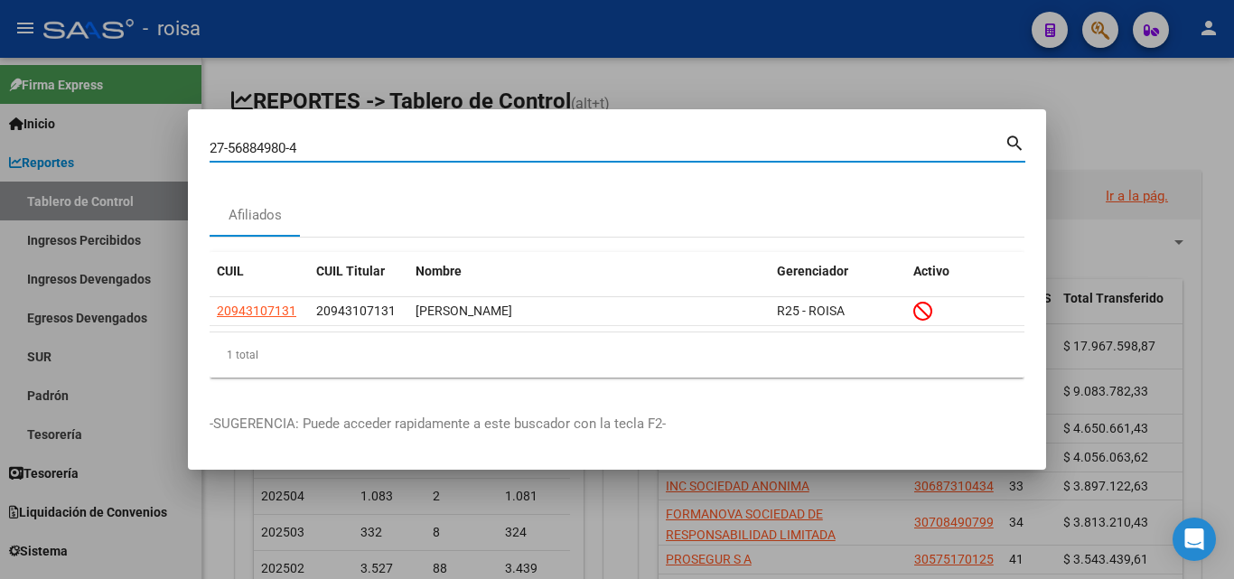
click at [1012, 146] on mat-icon "search" at bounding box center [1014, 142] width 21 height 22
type input "27568849804"
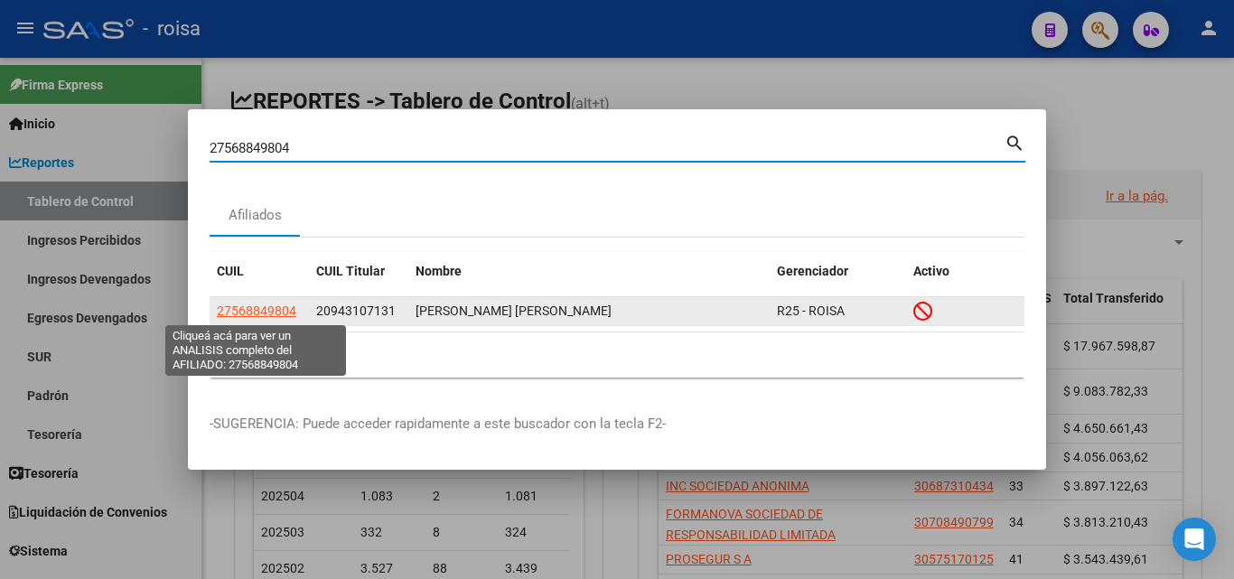
click at [264, 315] on span "27568849804" at bounding box center [256, 310] width 79 height 14
copy span "4"
type textarea "27568849804"
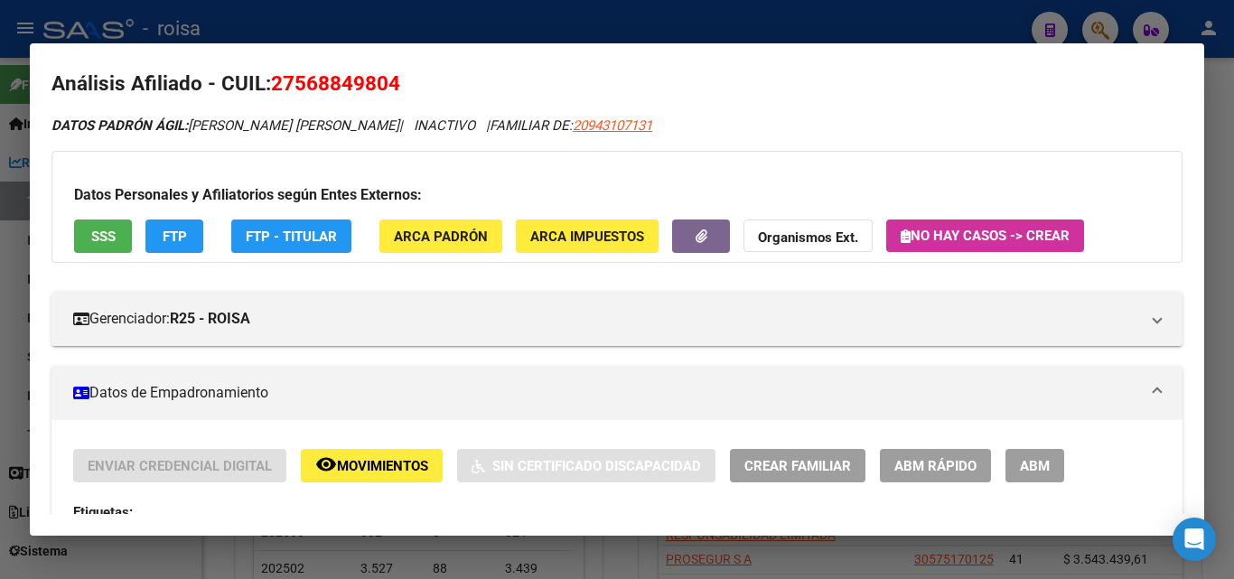
scroll to position [0, 0]
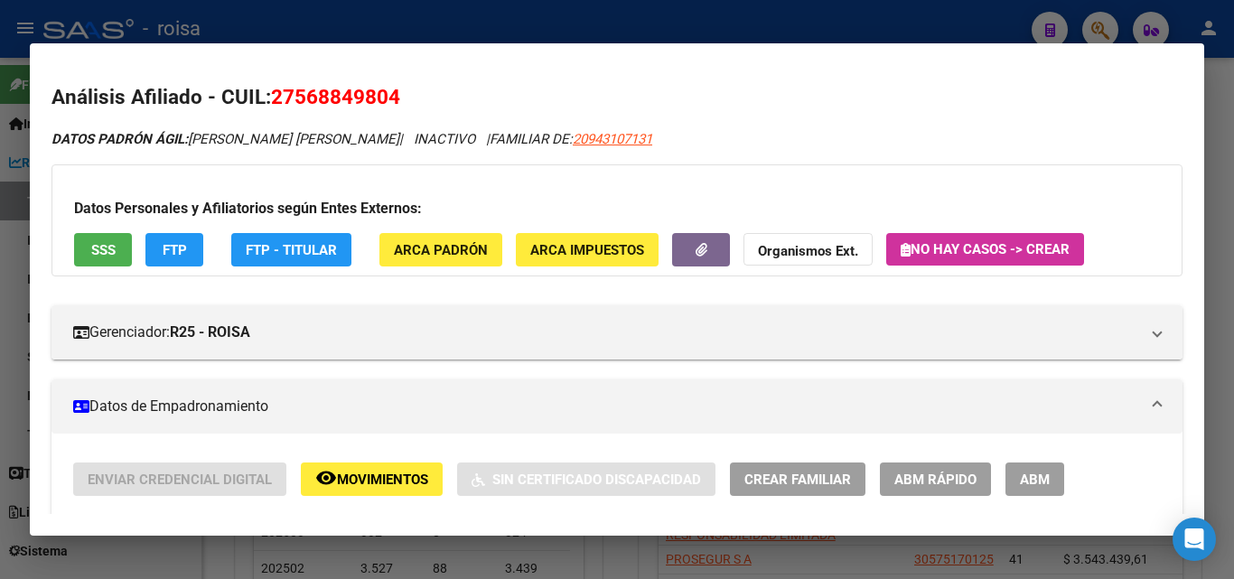
click at [315, 23] on div at bounding box center [617, 289] width 1234 height 579
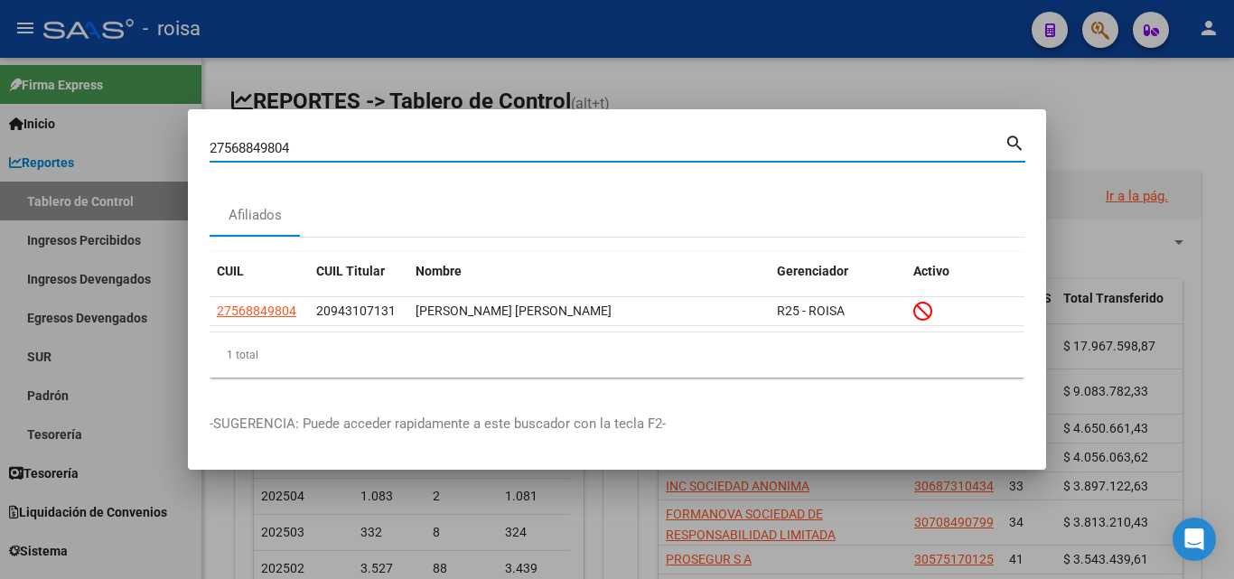
drag, startPoint x: 159, startPoint y: 167, endPoint x: 0, endPoint y: 166, distance: 158.9
click at [0, 166] on div "27568849804 Buscar (apellido, dni, cuil, nro traspaso, cuit, obra social) searc…" at bounding box center [617, 289] width 1234 height 579
paste input "0247729497"
type input "20247729497"
click at [1010, 145] on mat-icon "search" at bounding box center [1014, 142] width 21 height 22
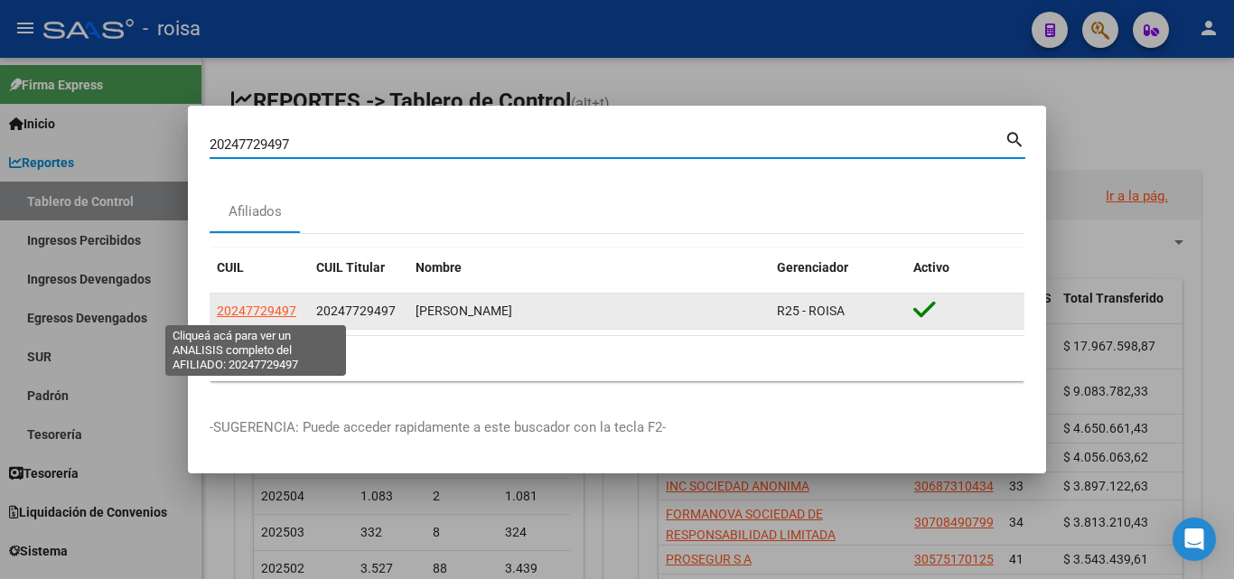
click at [277, 311] on span "20247729497" at bounding box center [256, 310] width 79 height 14
type textarea "20247729497"
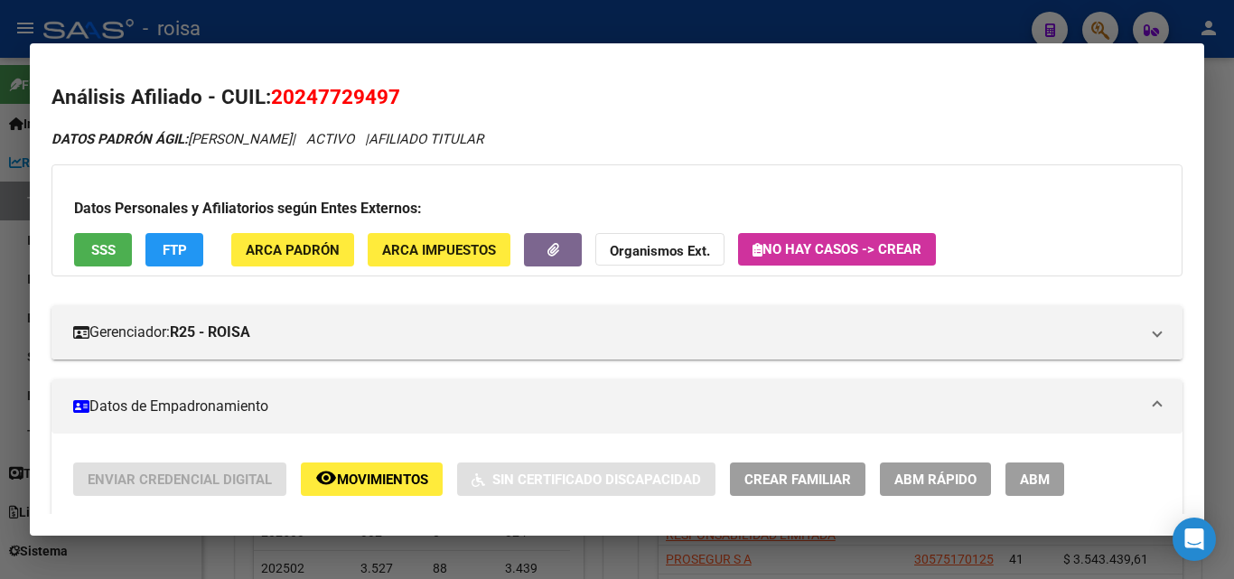
click at [312, 33] on div at bounding box center [617, 289] width 1234 height 579
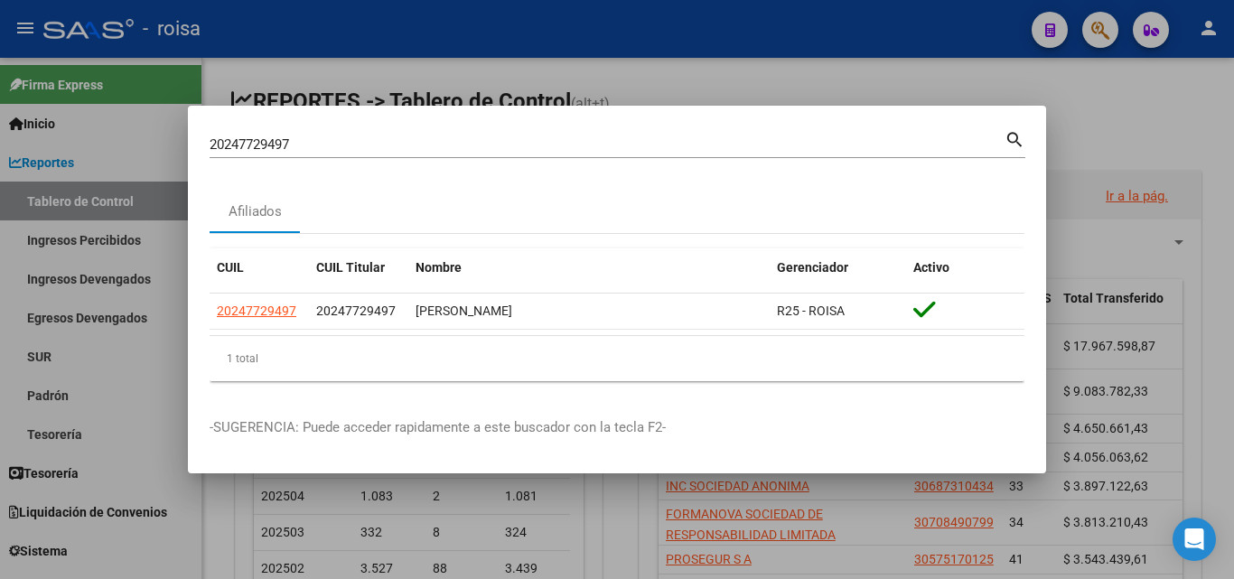
drag, startPoint x: 400, startPoint y: 134, endPoint x: 0, endPoint y: 135, distance: 400.1
click at [0, 135] on div "20247729497 Buscar (apellido, dni, cuil, nro traspaso, cuit, obra social) searc…" at bounding box center [617, 289] width 1234 height 579
drag, startPoint x: 322, startPoint y: 154, endPoint x: 304, endPoint y: 151, distance: 18.3
click at [304, 151] on div "20247729497 Buscar (apellido, dni, cuil, [PERSON_NAME], cuit, obra social)" at bounding box center [607, 144] width 795 height 27
drag, startPoint x: 309, startPoint y: 144, endPoint x: 0, endPoint y: 126, distance: 309.4
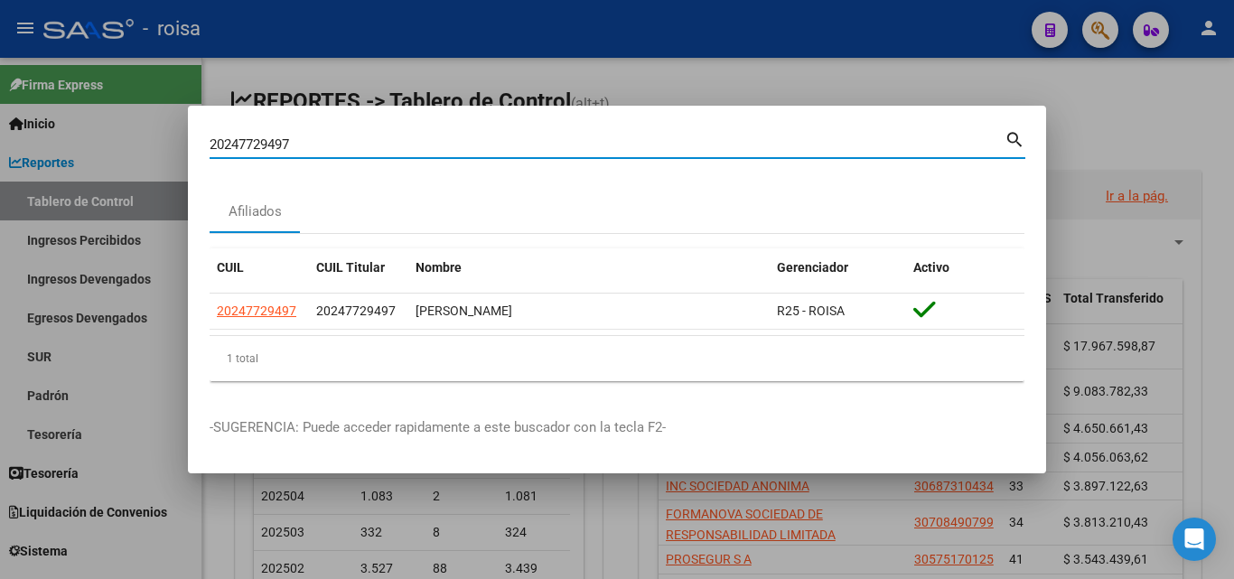
click at [0, 126] on div "20247729497 Buscar (apellido, dni, cuil, nro traspaso, cuit, obra social) searc…" at bounding box center [617, 289] width 1234 height 579
paste input "27917378"
type input "20227917378"
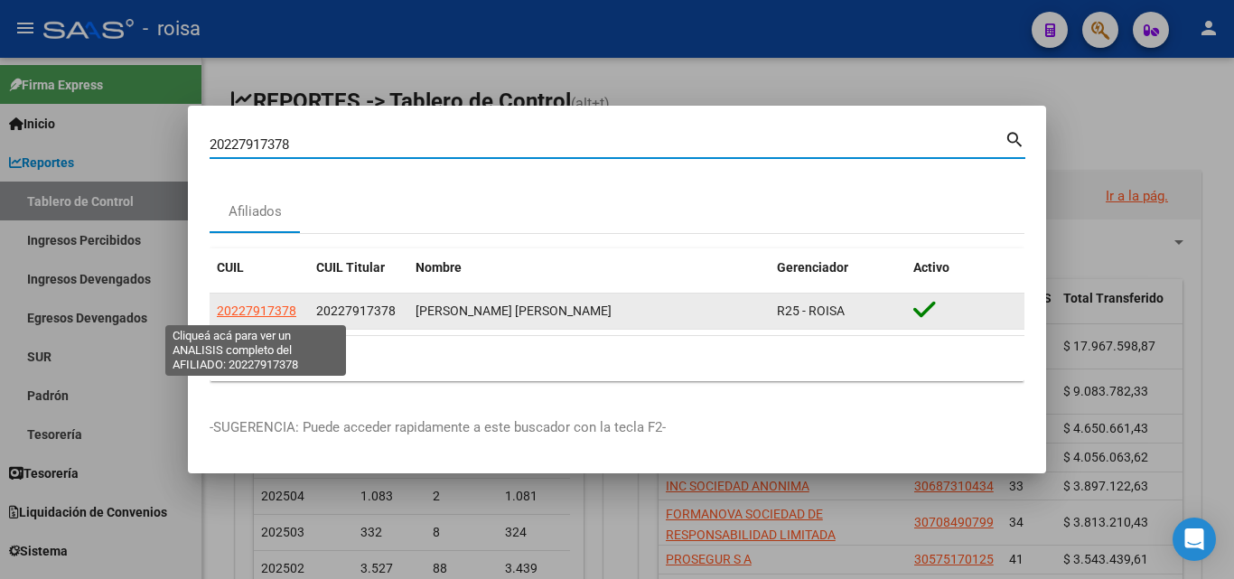
click at [274, 308] on span "20227917378" at bounding box center [256, 310] width 79 height 14
type textarea "20227917378"
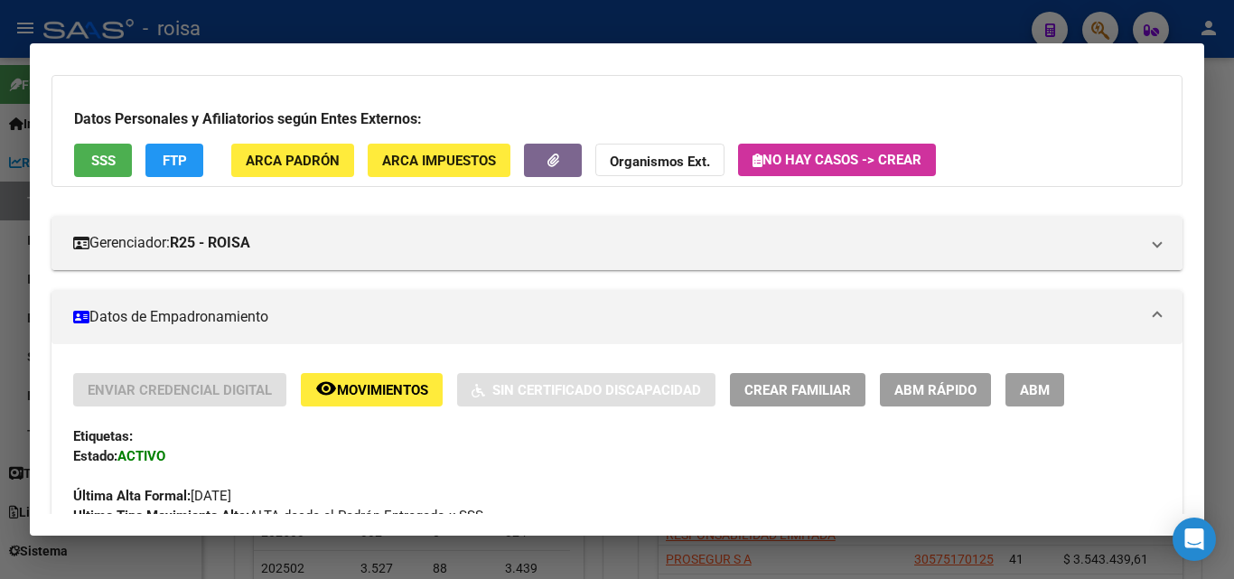
scroll to position [90, 0]
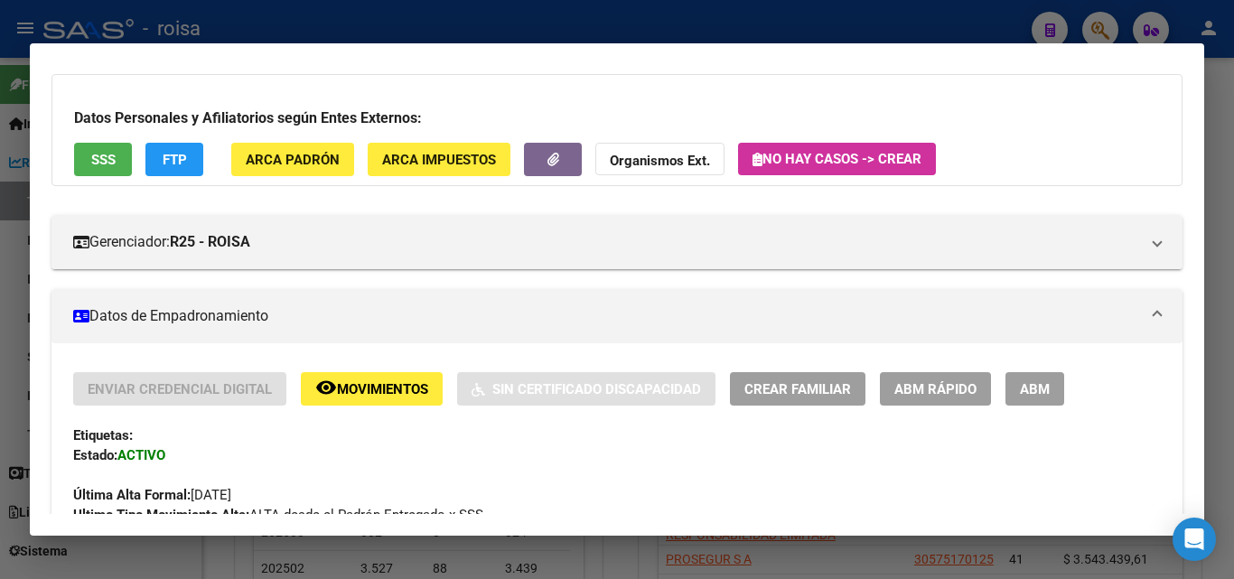
click at [928, 388] on span "ABM Rápido" at bounding box center [935, 389] width 82 height 16
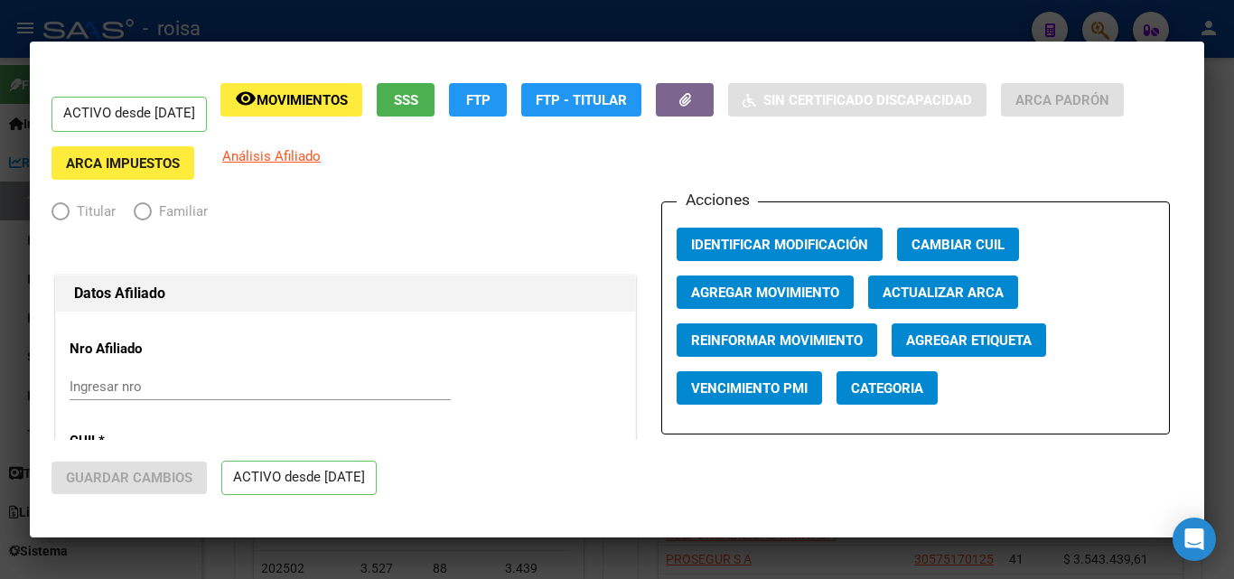
radio input "true"
type input "30-70950550-1"
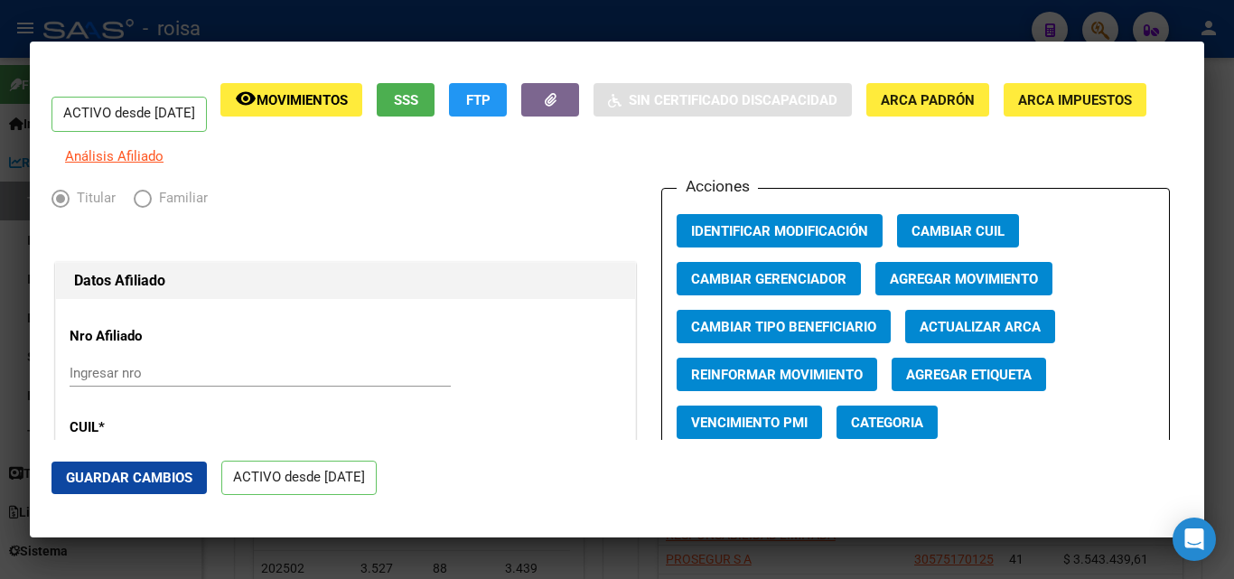
click at [956, 287] on span "Agregar Movimiento" at bounding box center [964, 279] width 148 height 16
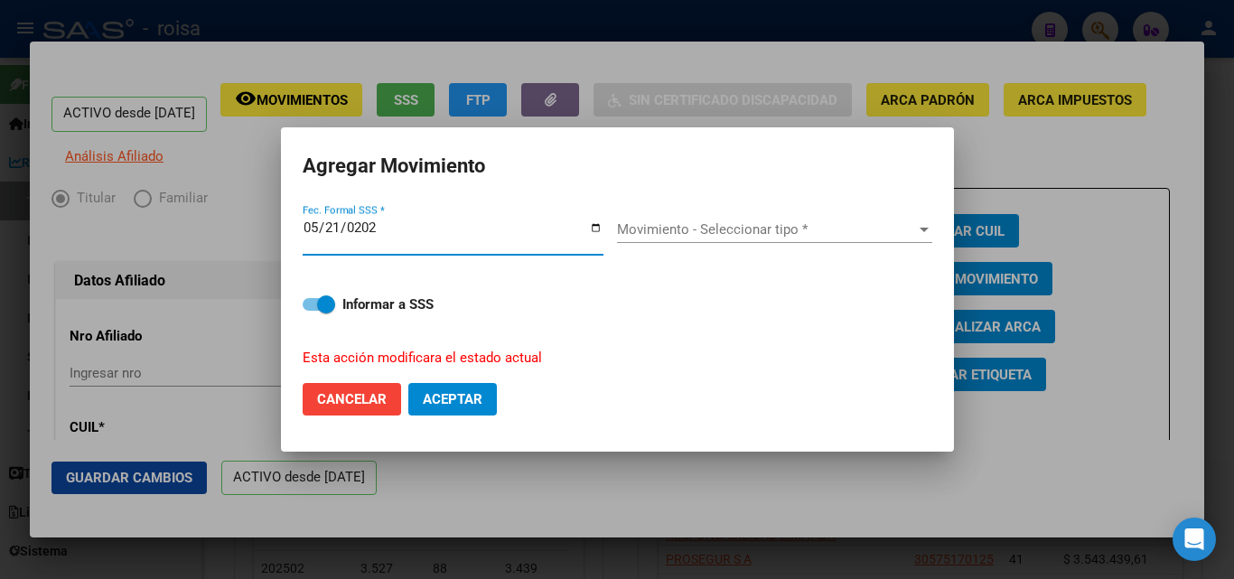
type input "[DATE]"
click at [640, 221] on span "Movimiento - Seleccionar tipo *" at bounding box center [766, 229] width 299 height 16
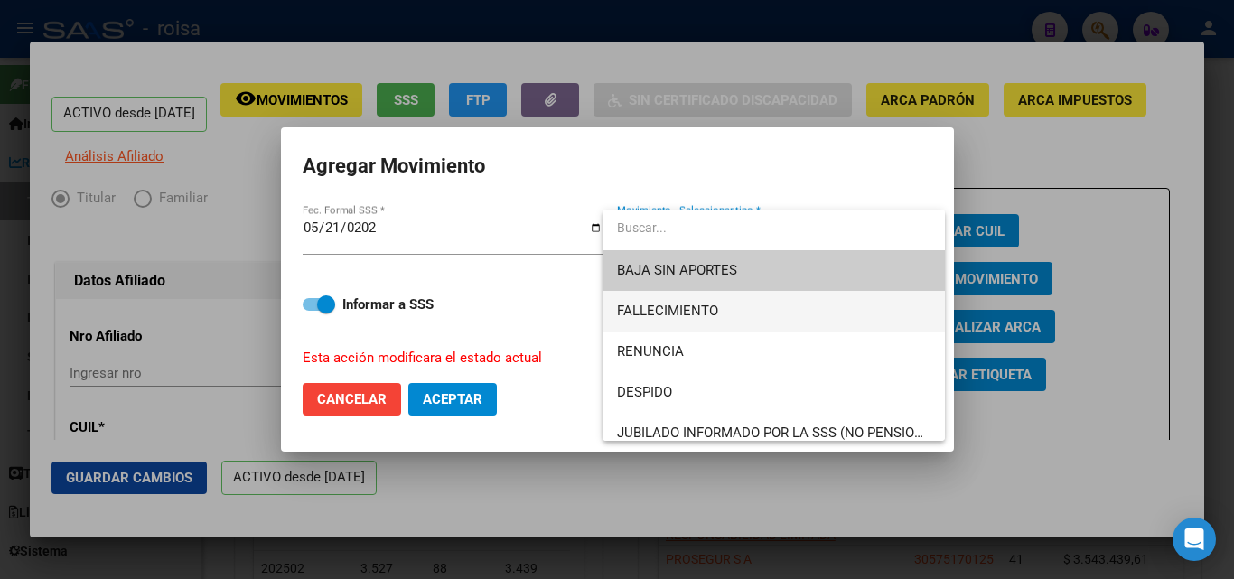
click at [685, 300] on span "FALLECIMIENTO" at bounding box center [773, 311] width 313 height 41
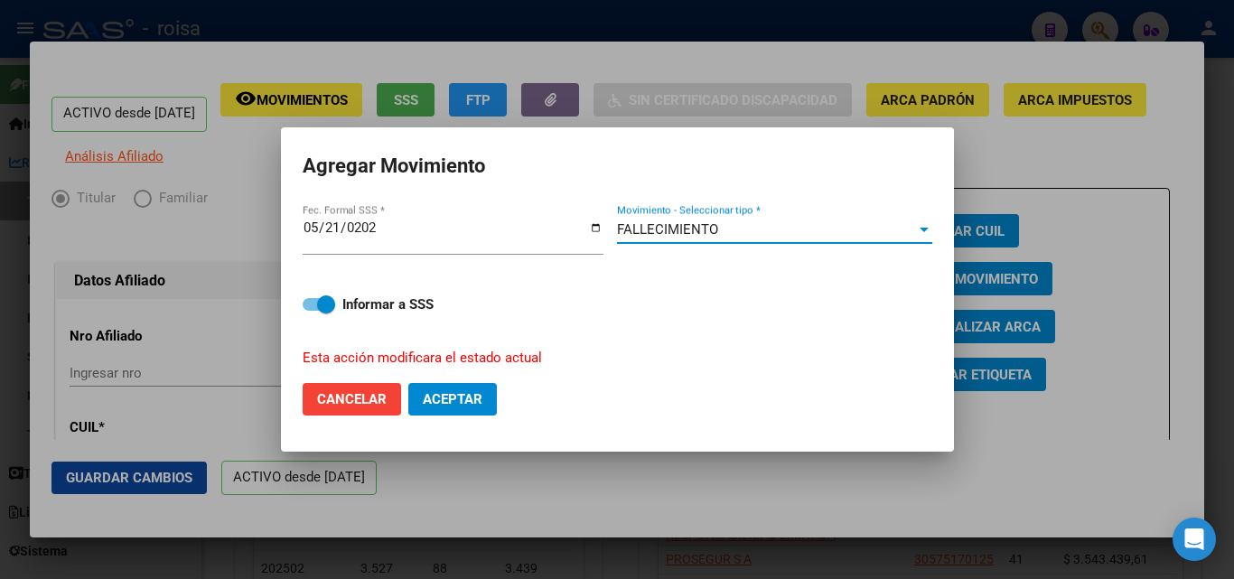
click at [467, 391] on span "Aceptar" at bounding box center [453, 399] width 60 height 16
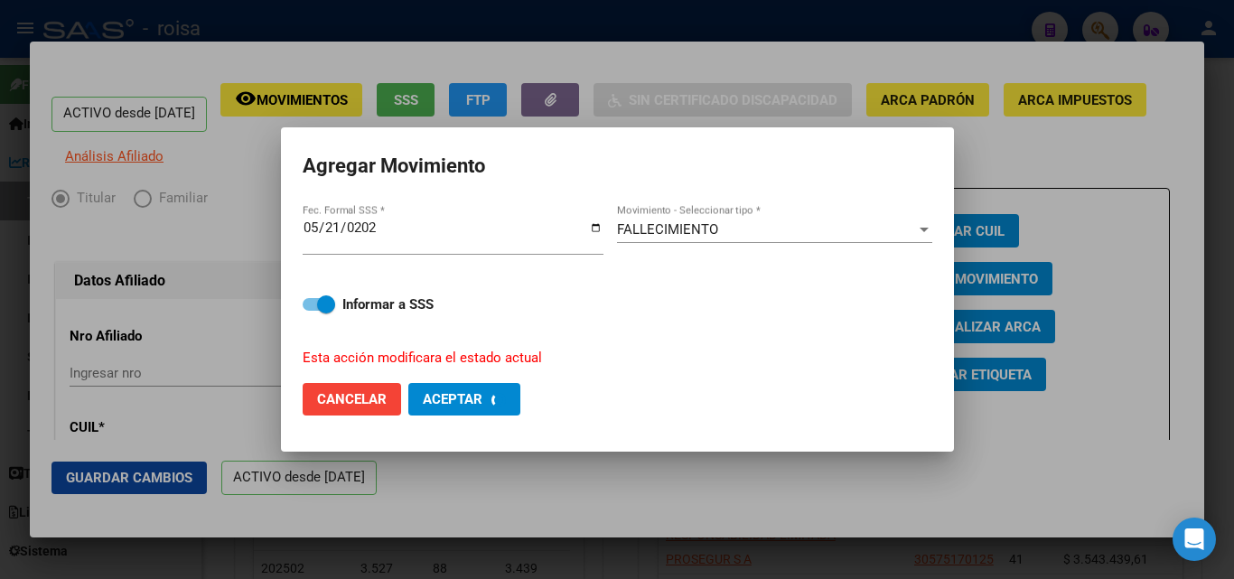
checkbox input "false"
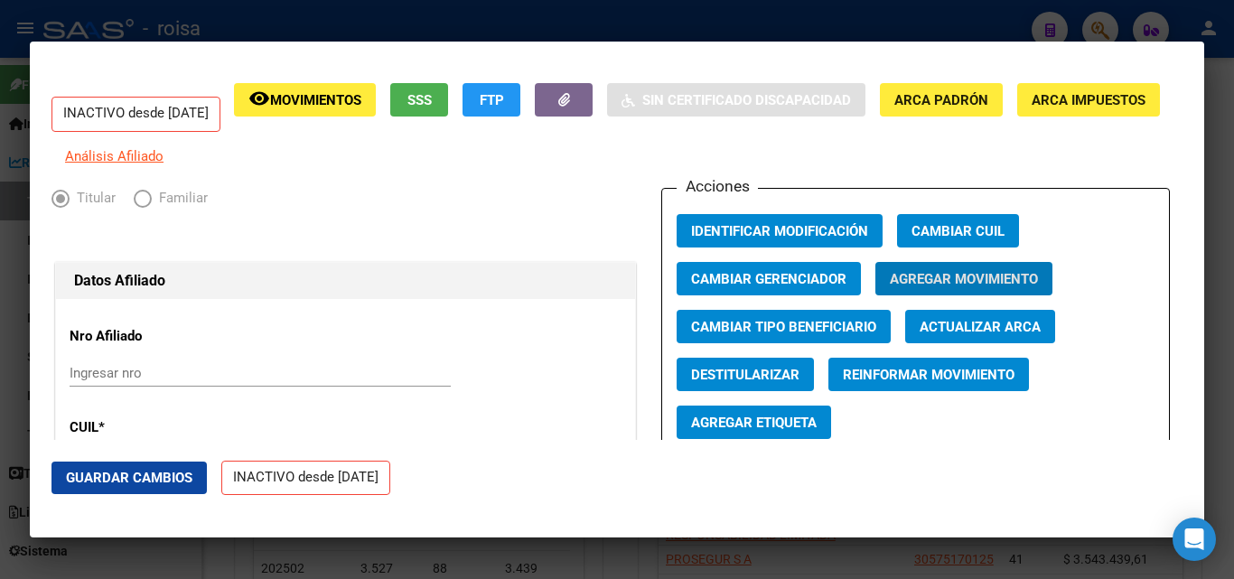
click at [492, 25] on div at bounding box center [617, 289] width 1234 height 579
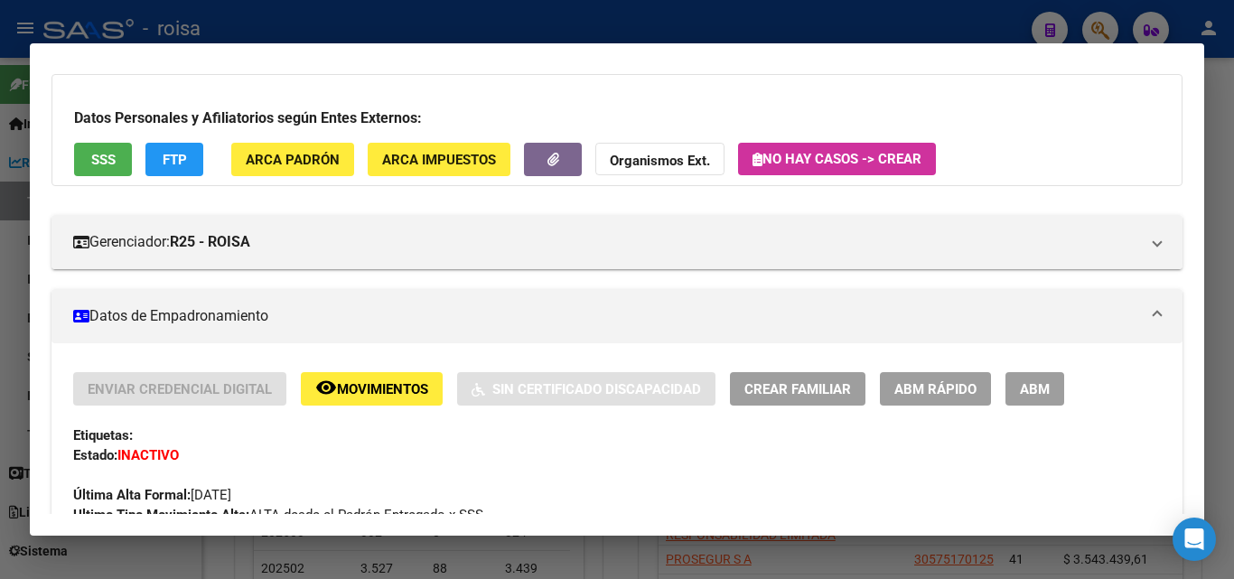
click at [1108, 22] on div at bounding box center [617, 289] width 1234 height 579
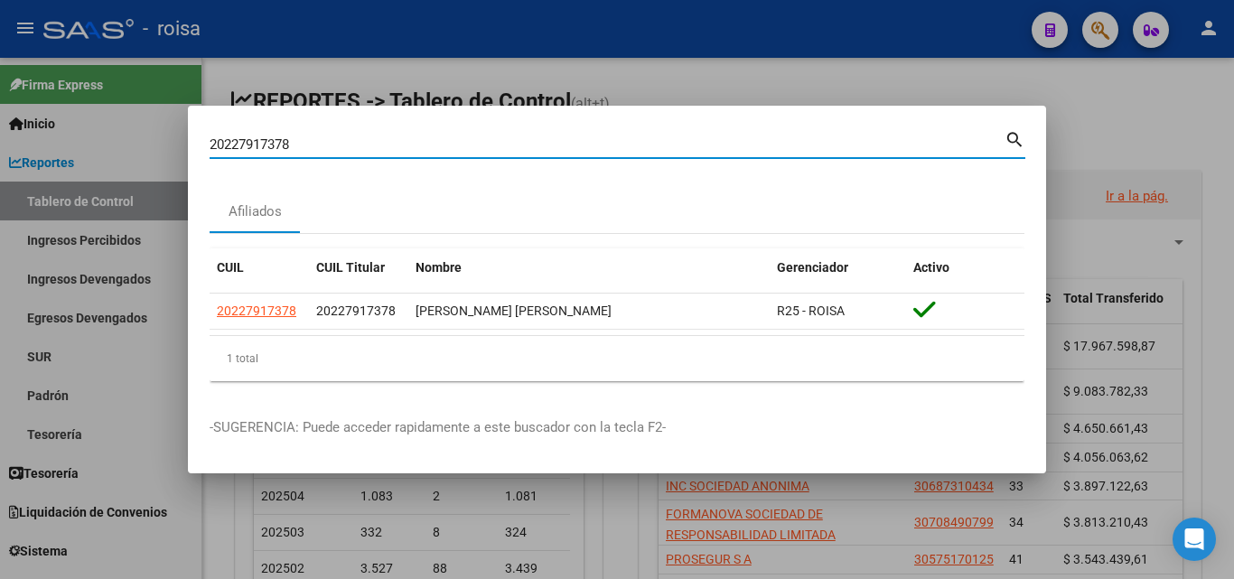
drag, startPoint x: 703, startPoint y: 140, endPoint x: 0, endPoint y: 139, distance: 702.6
click at [0, 139] on div "20227917378 Buscar (apellido, dni, cuil, nro traspaso, cuit, obra social) searc…" at bounding box center [617, 289] width 1234 height 579
paste input "929757409"
type input "20929757409"
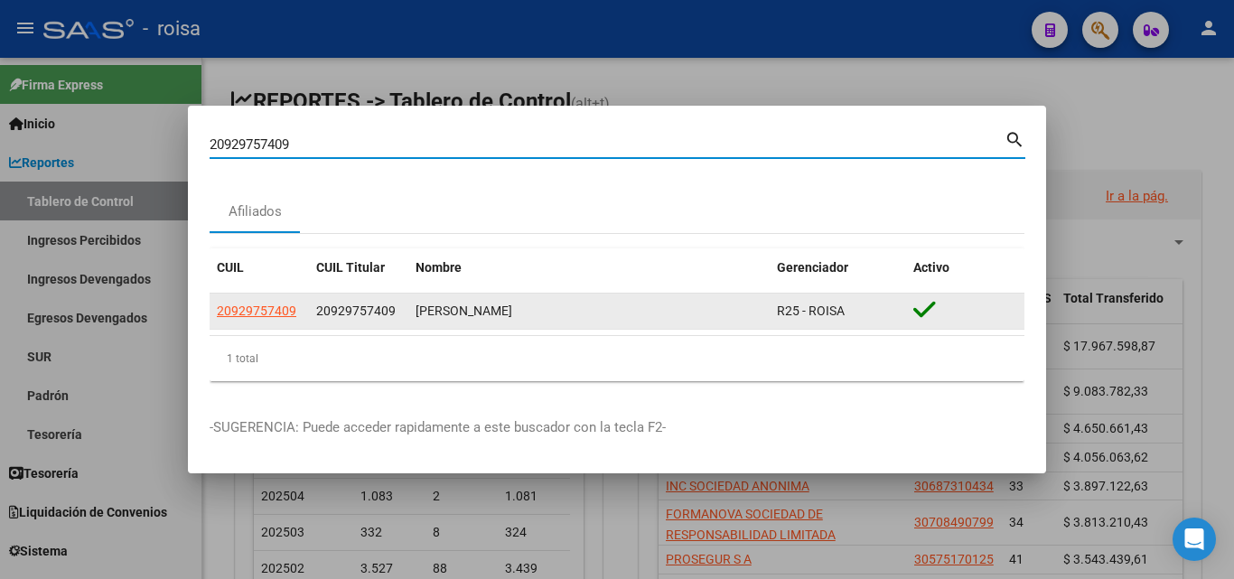
click at [273, 312] on span "20929757409" at bounding box center [256, 310] width 79 height 14
type textarea "20929757409"
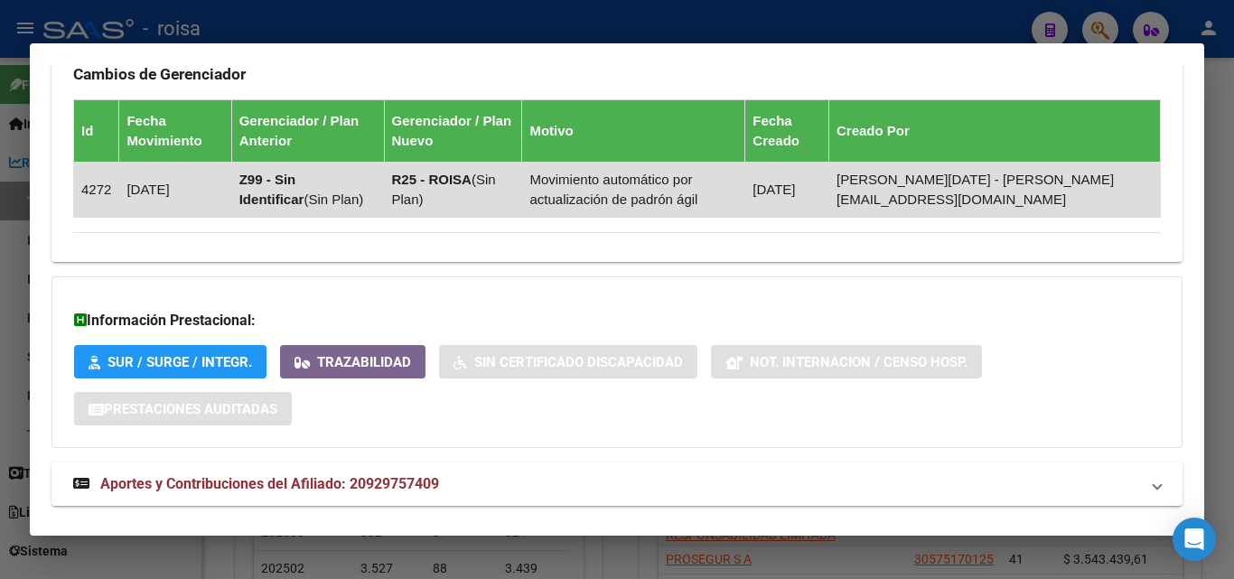
scroll to position [1142, 0]
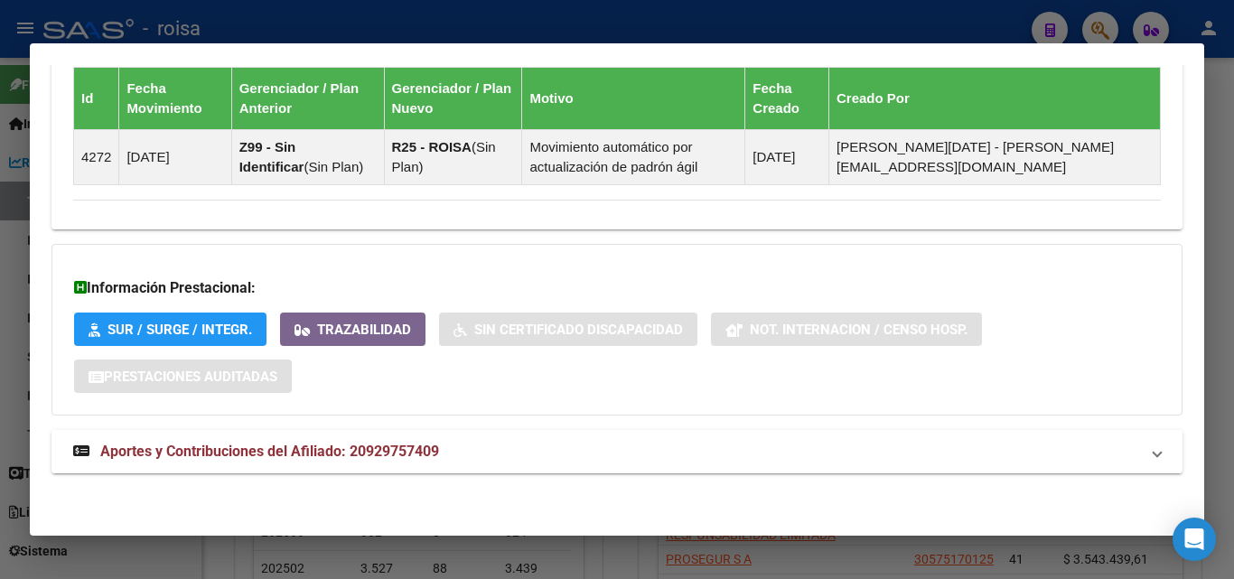
click at [280, 451] on span "Aportes y Contribuciones del Afiliado: 20929757409" at bounding box center [269, 451] width 339 height 17
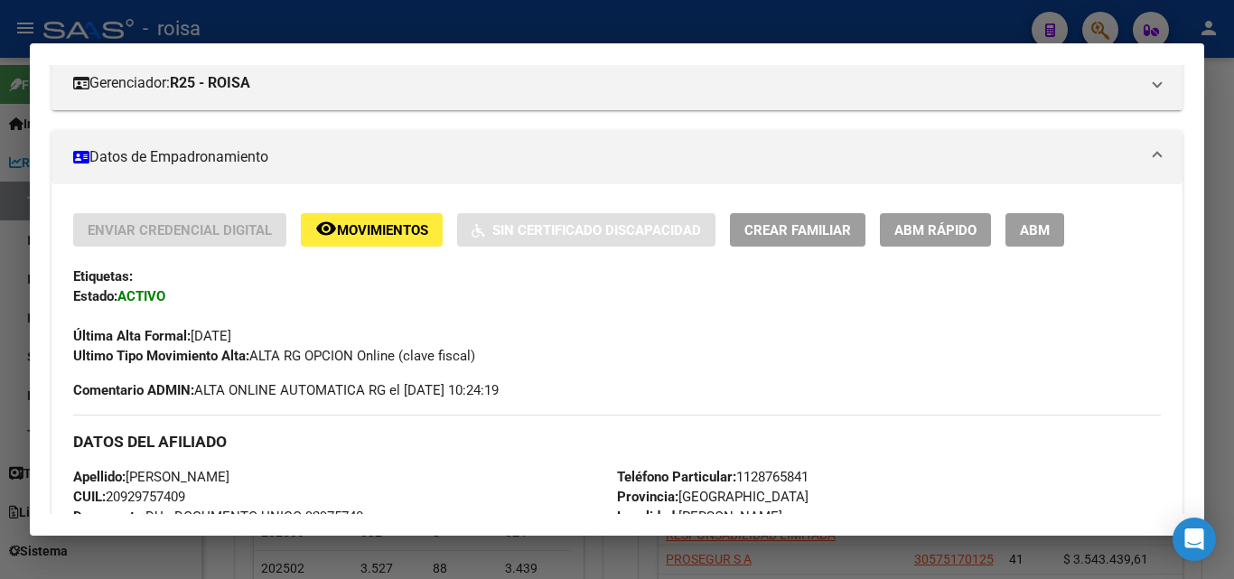
scroll to position [110, 0]
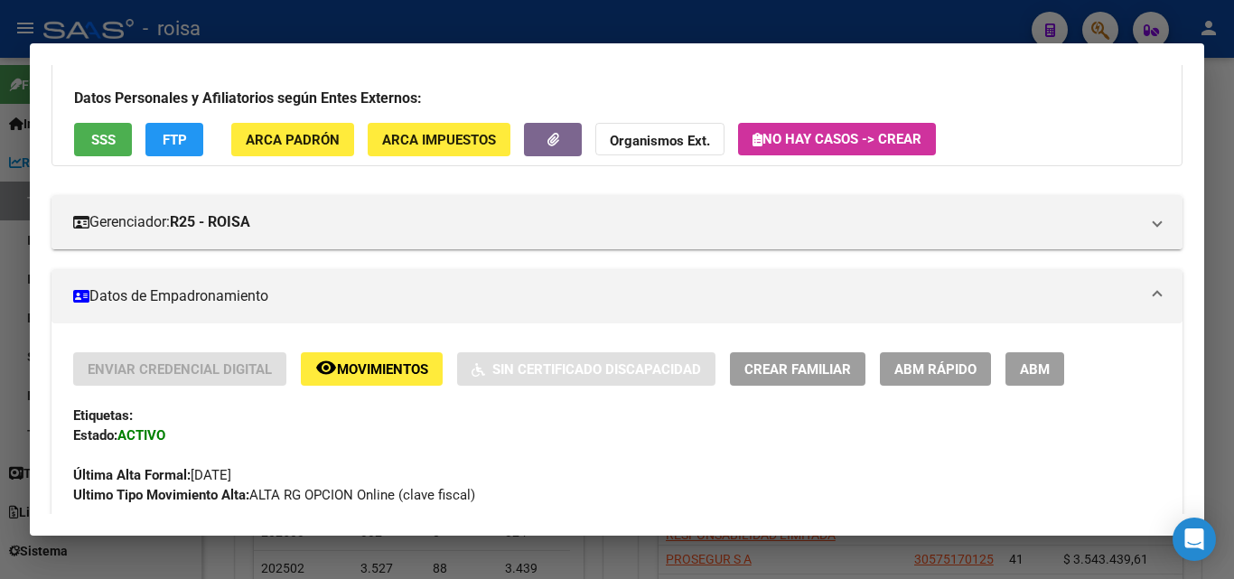
click at [925, 363] on span "ABM Rápido" at bounding box center [935, 369] width 82 height 16
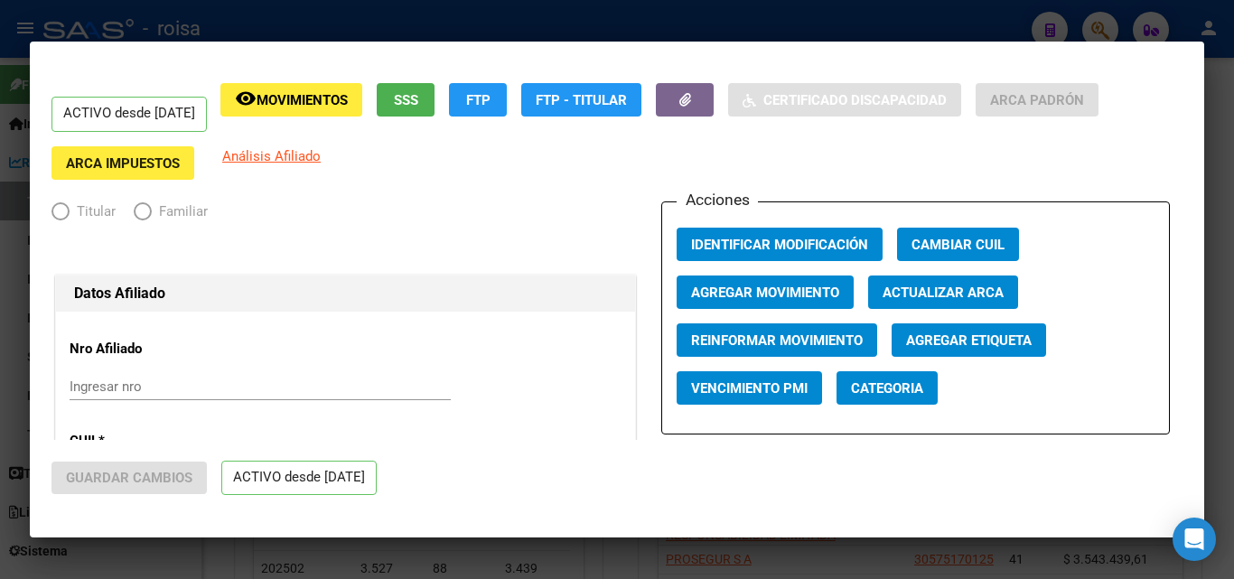
radio input "true"
type input "30-71423122-3"
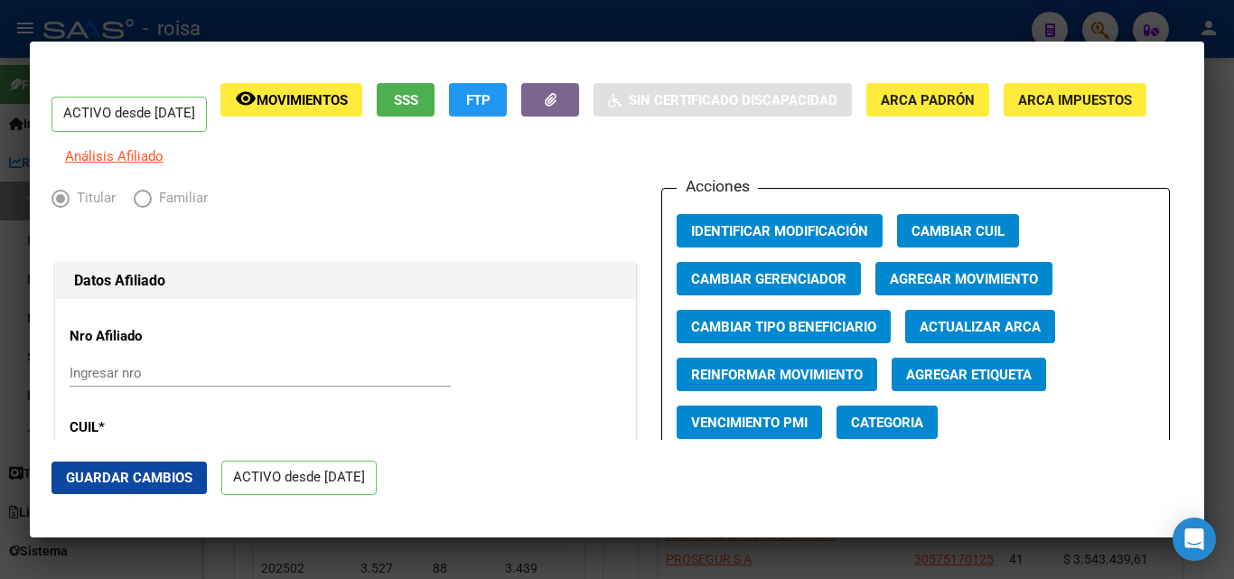
click at [921, 287] on span "Agregar Movimiento" at bounding box center [964, 279] width 148 height 16
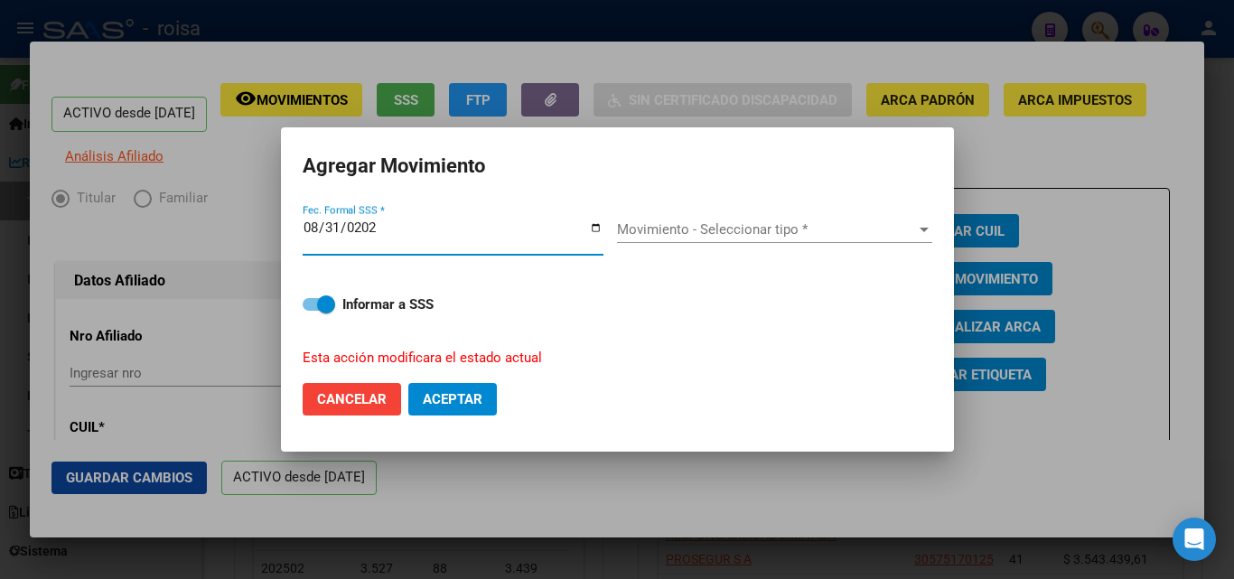
type input "[DATE]"
click at [660, 238] on span "Movimiento - Seleccionar tipo *" at bounding box center [766, 229] width 299 height 16
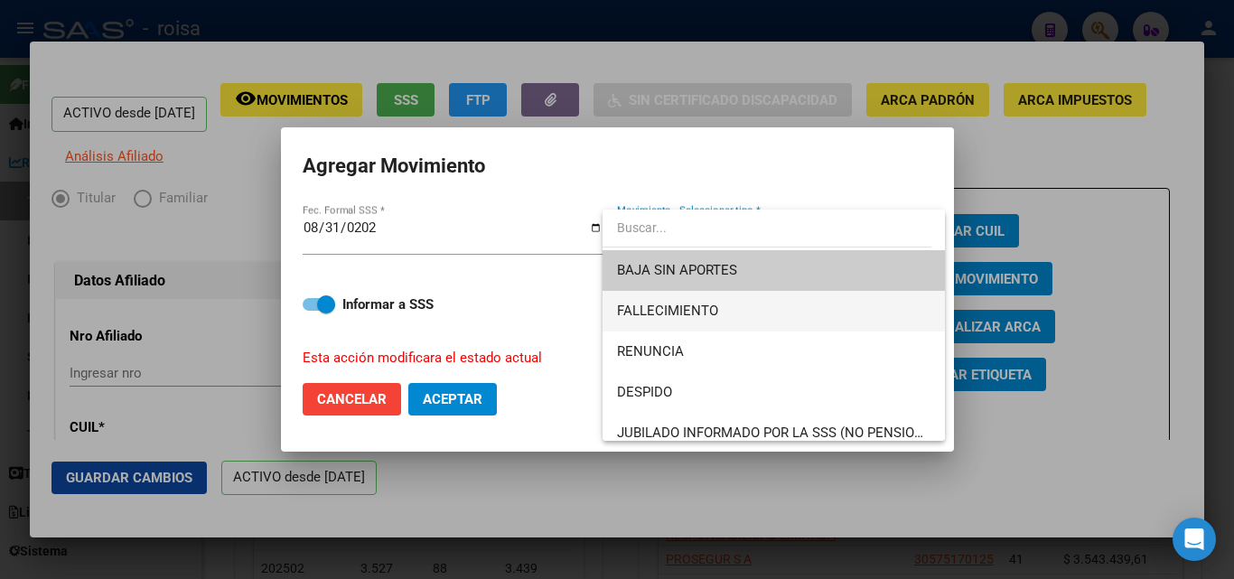
click at [727, 311] on span "FALLECIMIENTO" at bounding box center [773, 311] width 313 height 41
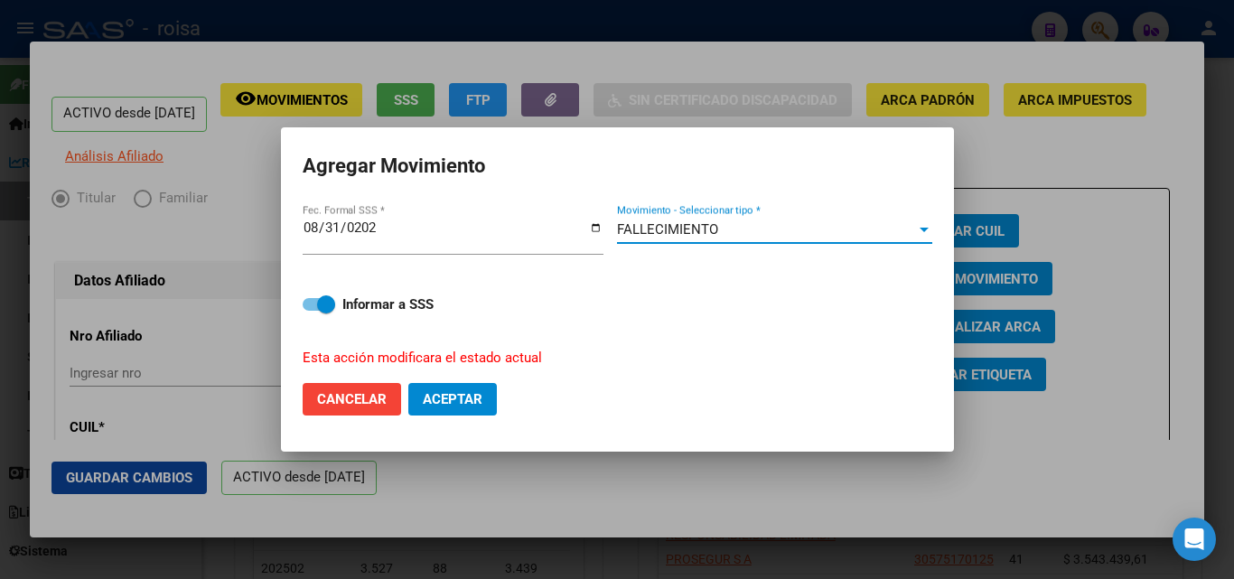
click at [417, 397] on button "Aceptar" at bounding box center [452, 399] width 89 height 33
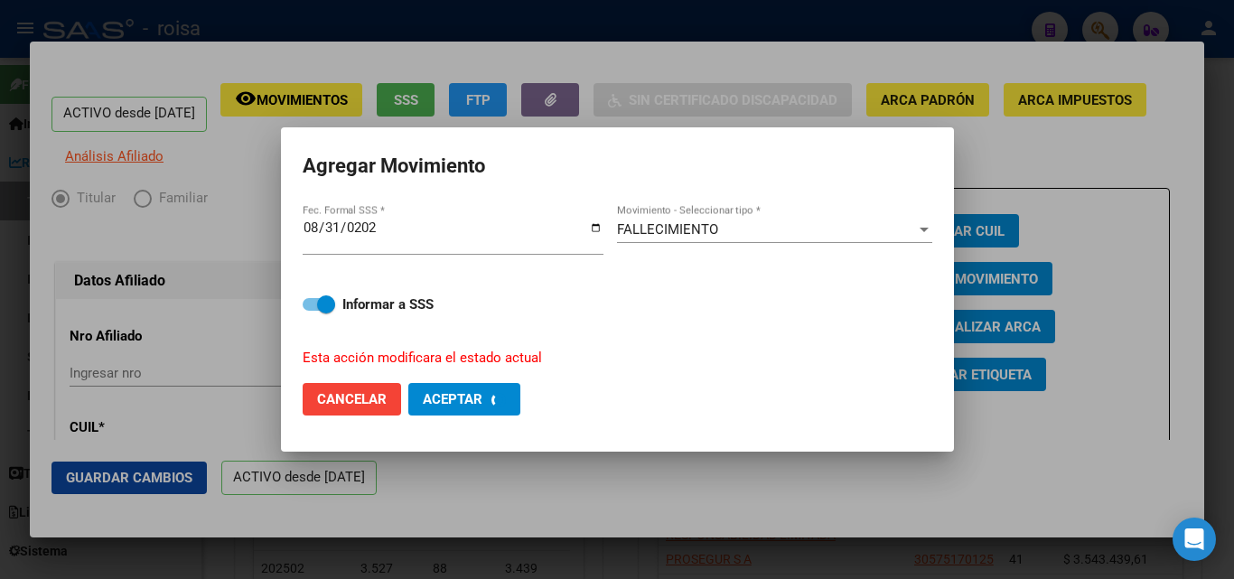
checkbox input "false"
